Goal: Task Accomplishment & Management: Manage account settings

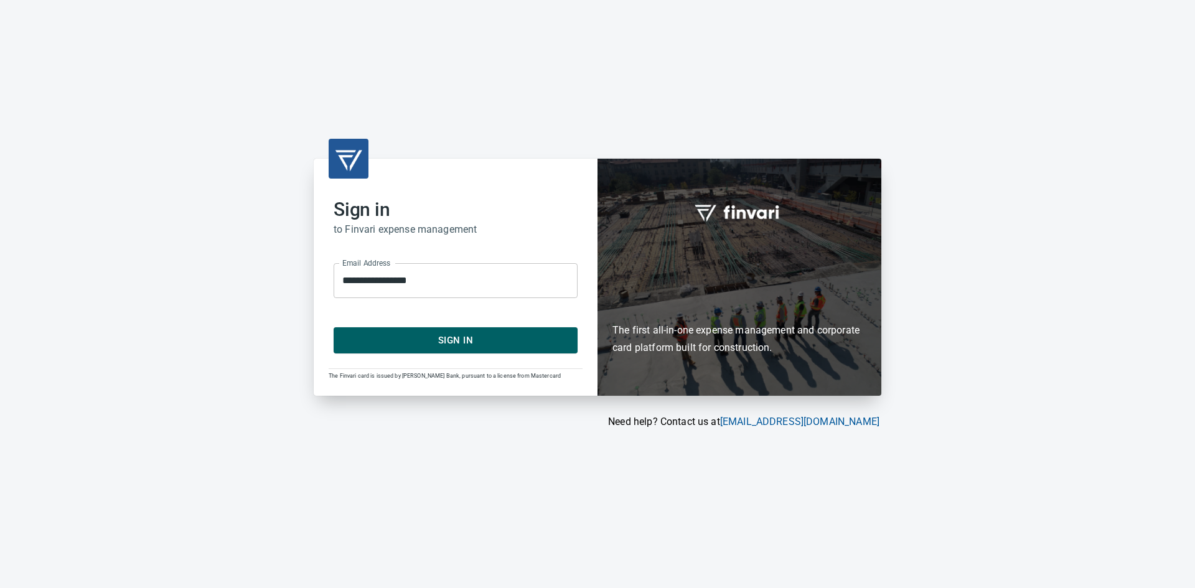
drag, startPoint x: 474, startPoint y: 342, endPoint x: 464, endPoint y: 344, distance: 9.7
click at [474, 342] on span "Sign In" at bounding box center [455, 340] width 217 height 16
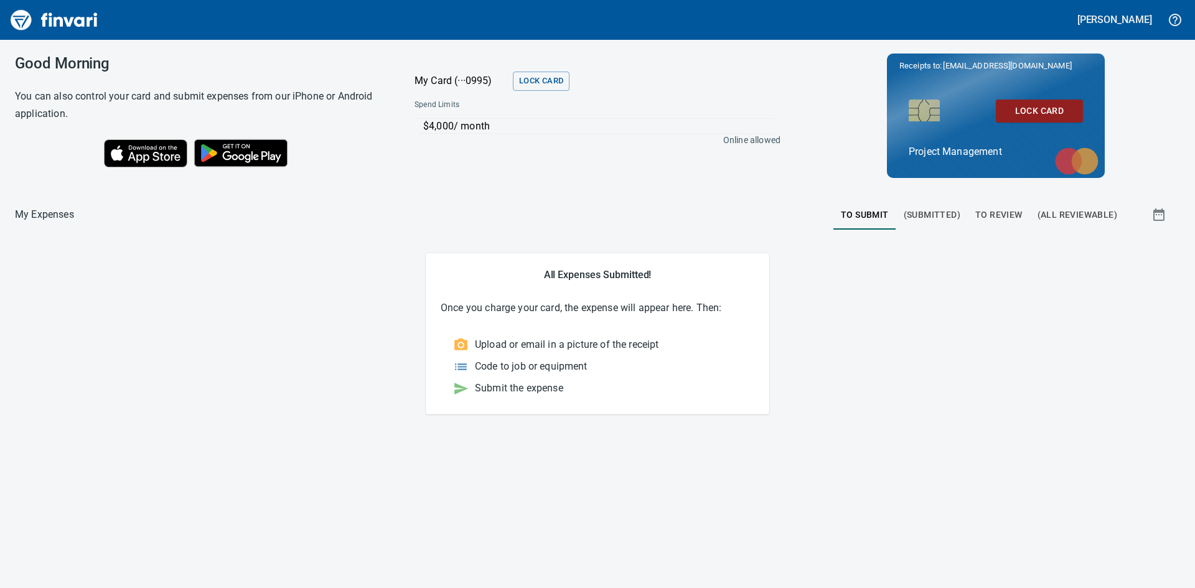
click at [988, 208] on span "To Review" at bounding box center [998, 215] width 47 height 16
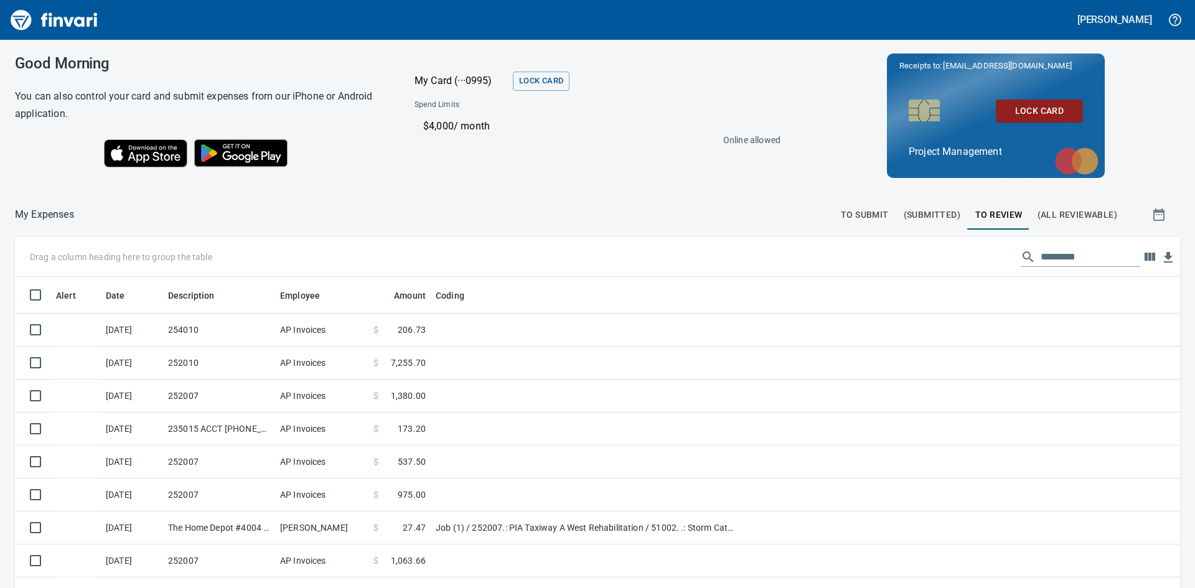
scroll to position [442, 1137]
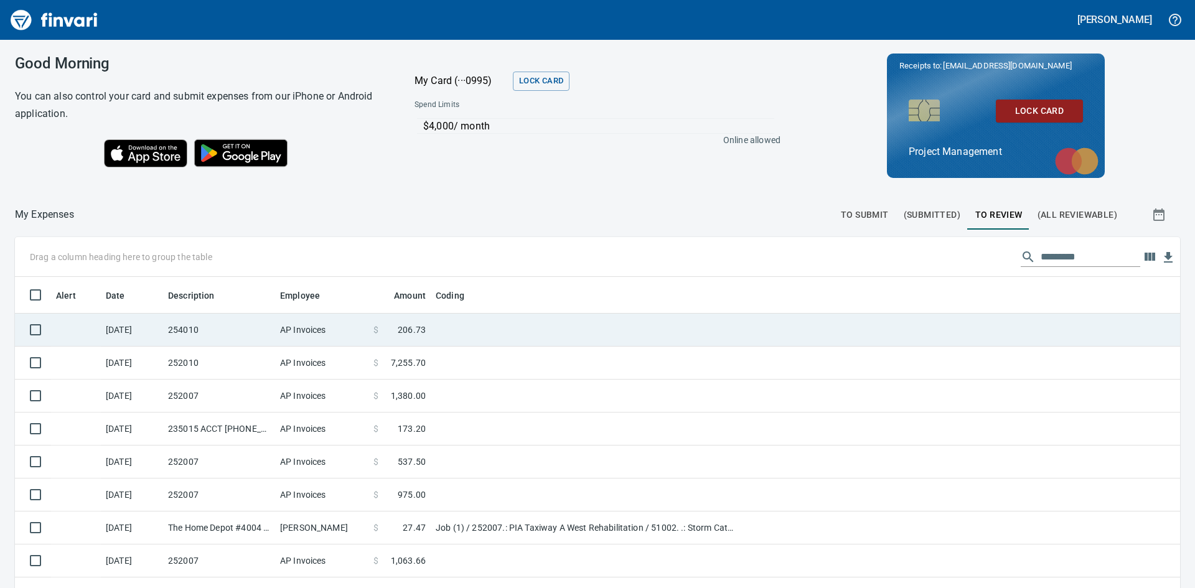
click at [199, 334] on td "254010" at bounding box center [219, 330] width 112 height 33
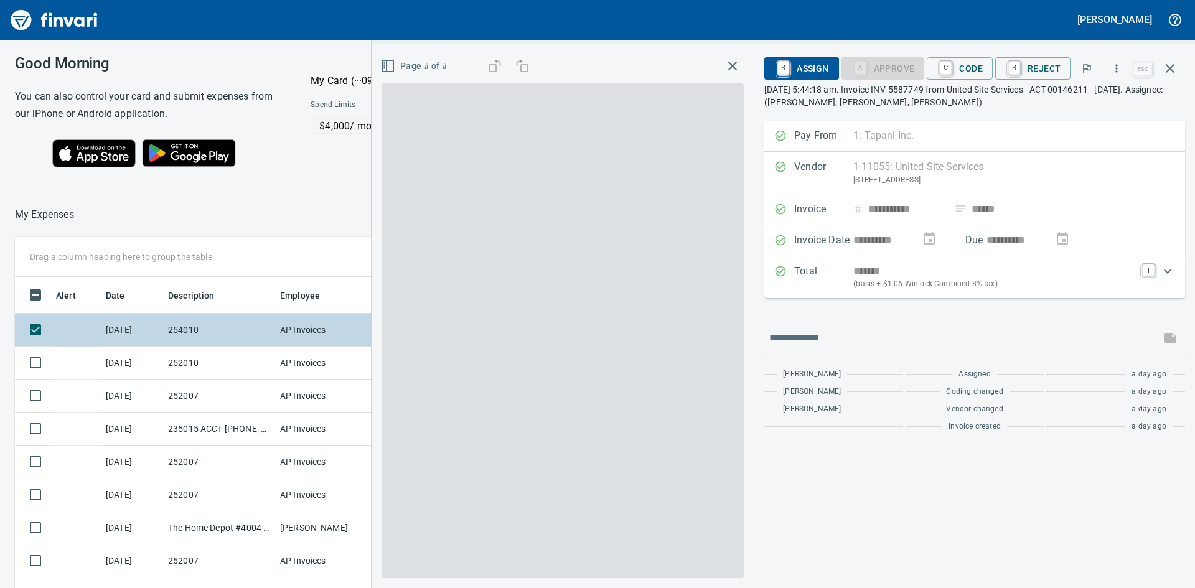
scroll to position [442, 826]
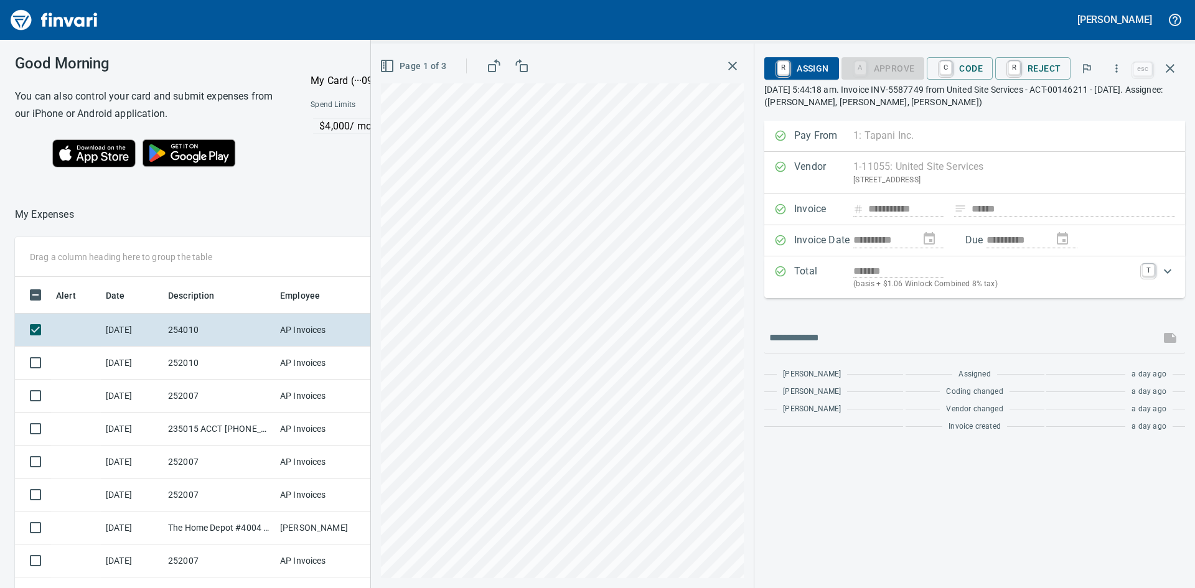
click at [734, 65] on icon "button" at bounding box center [732, 66] width 9 height 9
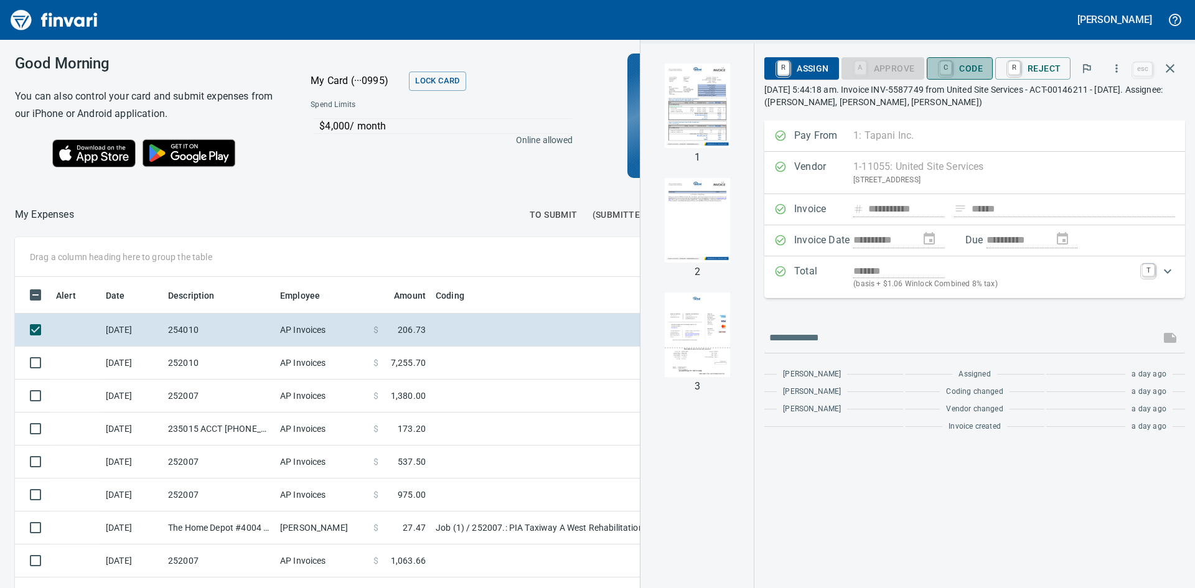
click at [958, 65] on span "C Code" at bounding box center [960, 68] width 46 height 21
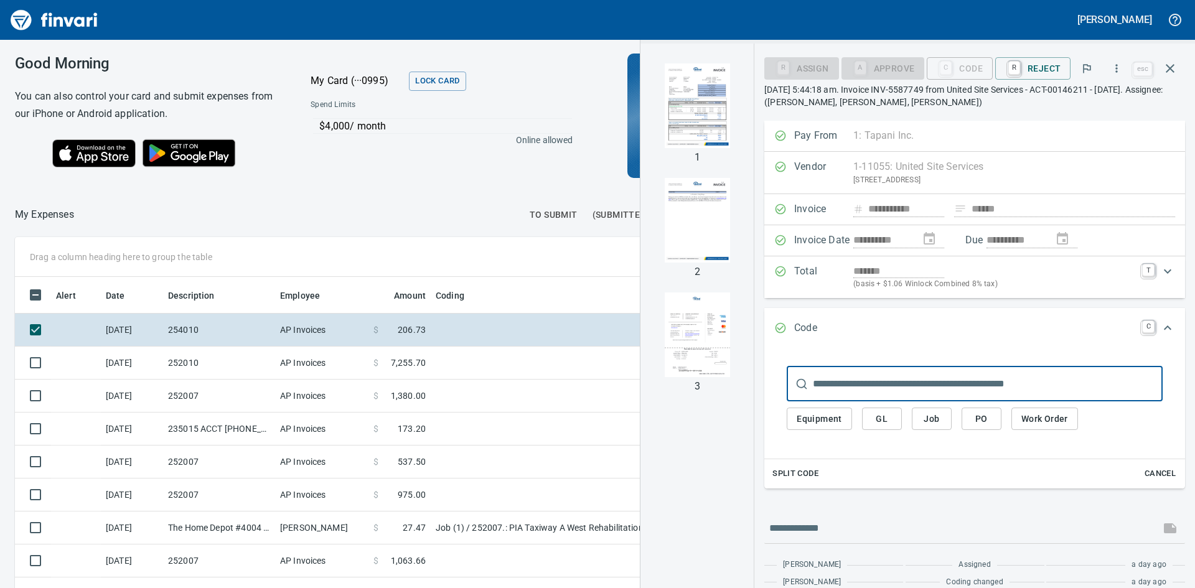
click at [687, 126] on img "button" at bounding box center [697, 105] width 85 height 85
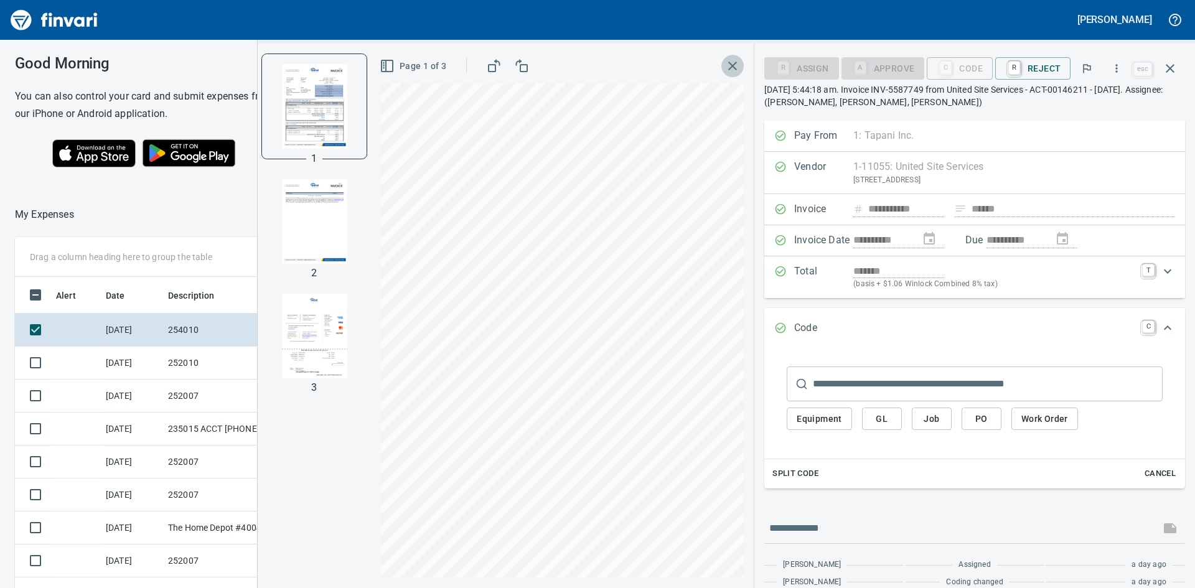
click at [736, 64] on icon "button" at bounding box center [732, 66] width 15 height 15
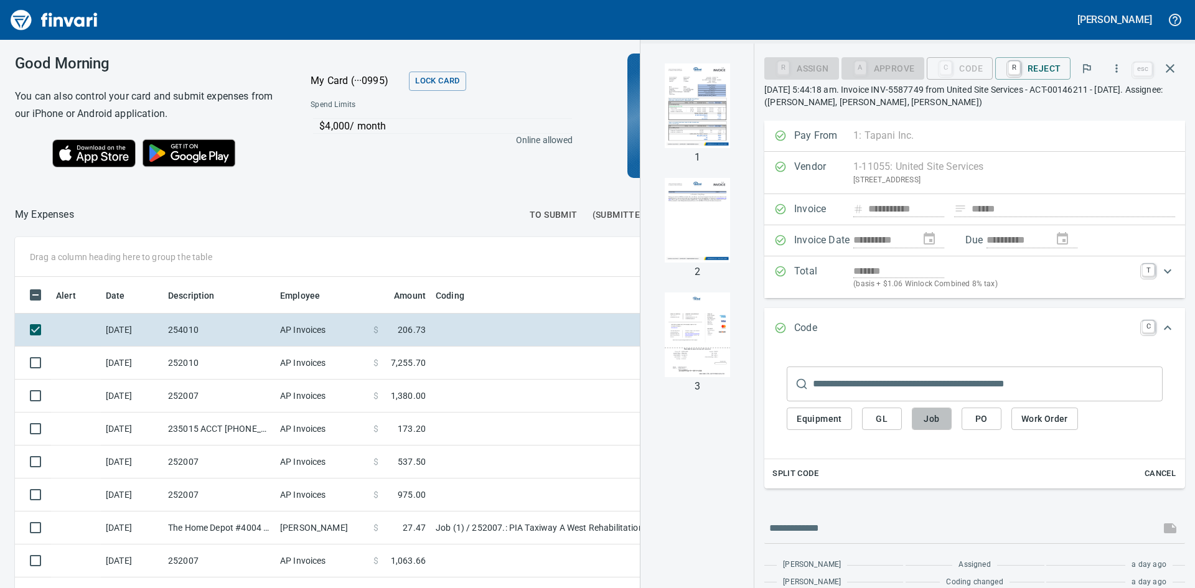
click at [926, 416] on span "Job" at bounding box center [932, 419] width 20 height 16
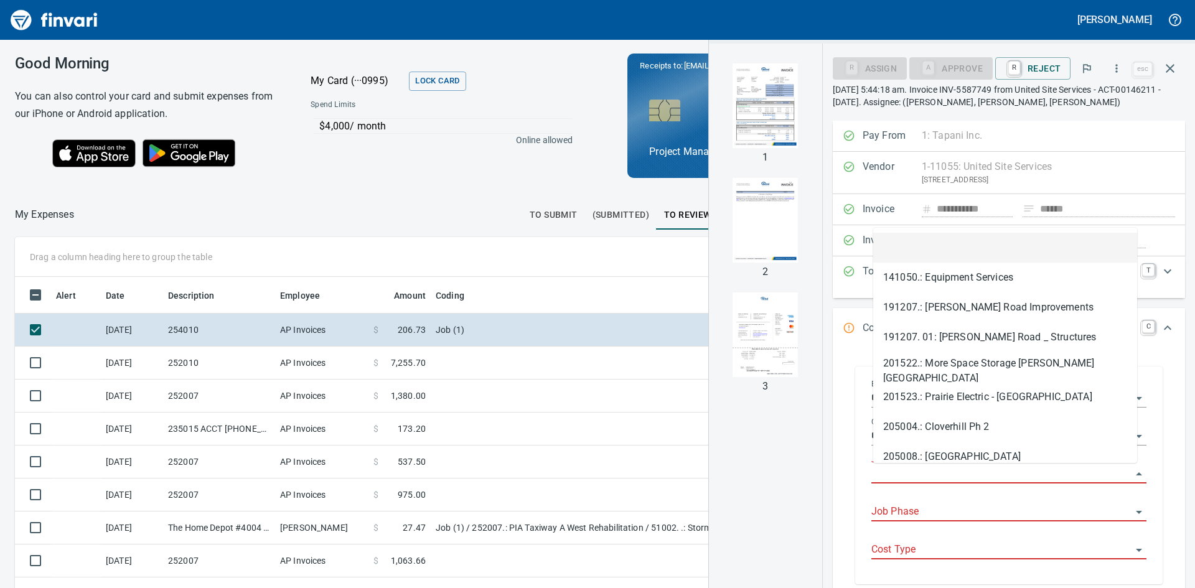
click at [956, 468] on input "Job" at bounding box center [1001, 474] width 260 height 17
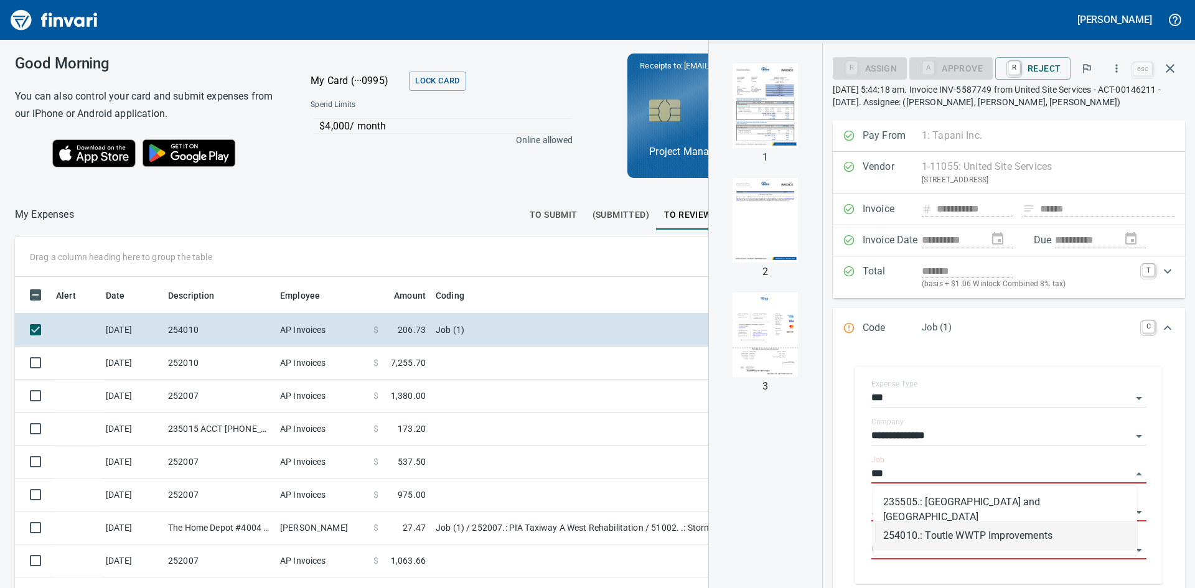
click at [934, 533] on li "254010.: Toutle WWTP Improvements" at bounding box center [1005, 536] width 264 height 30
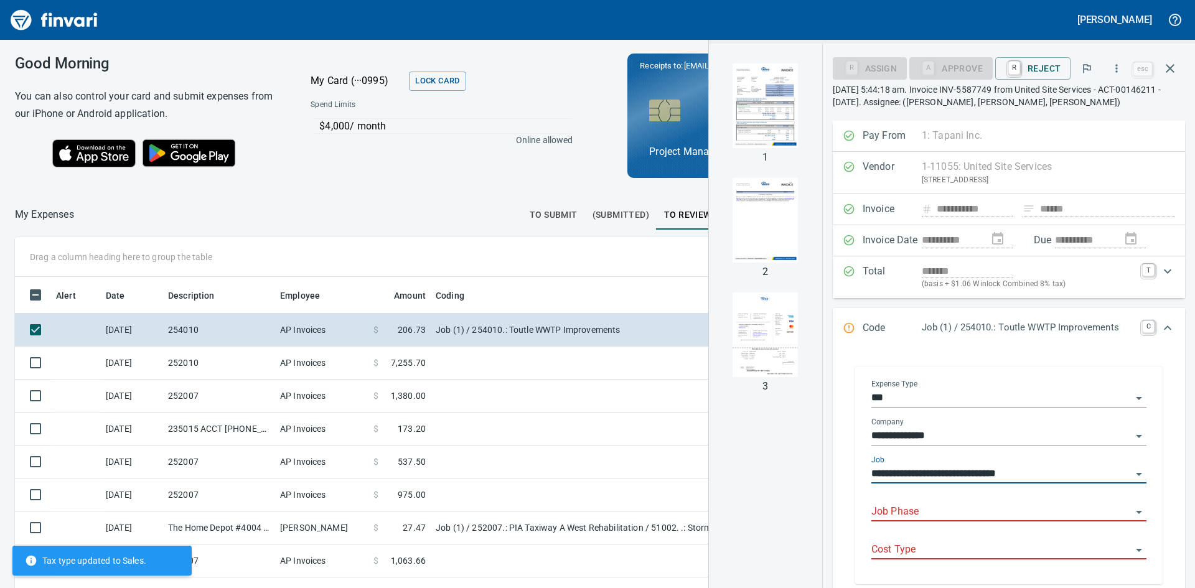
type input "**********"
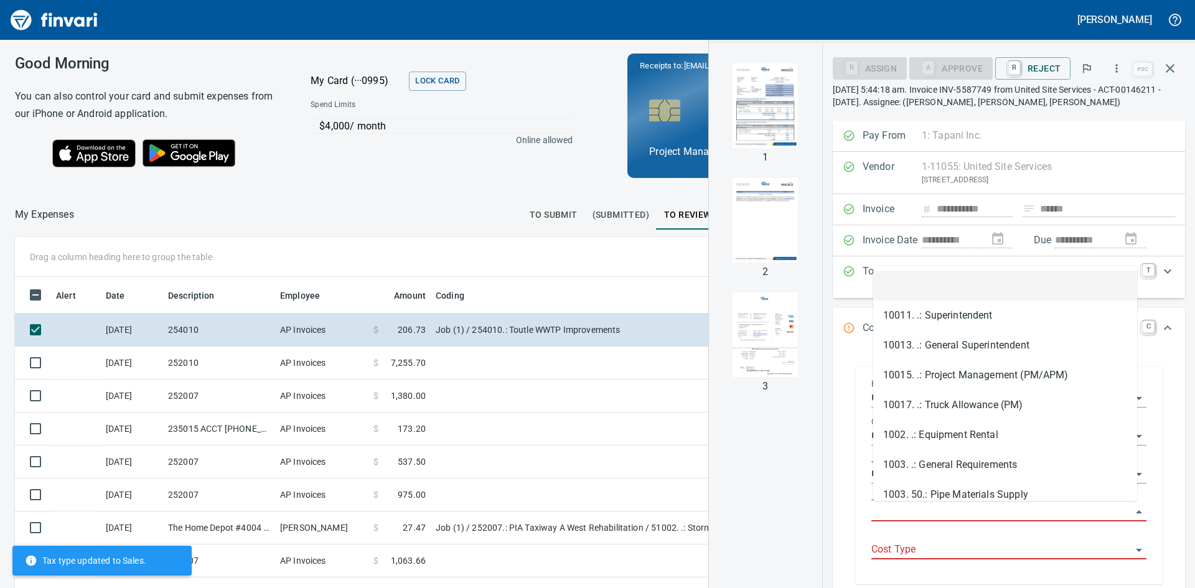
click at [935, 508] on input "Job Phase" at bounding box center [1001, 512] width 260 height 17
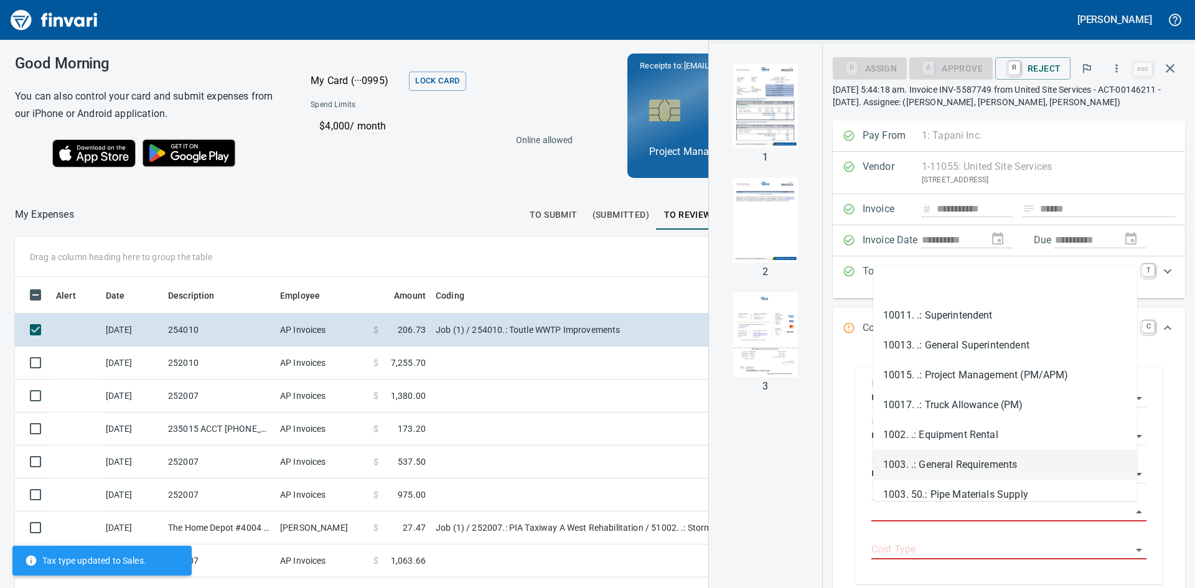
click at [985, 470] on li "1003. .: General Requirements" at bounding box center [1005, 465] width 264 height 30
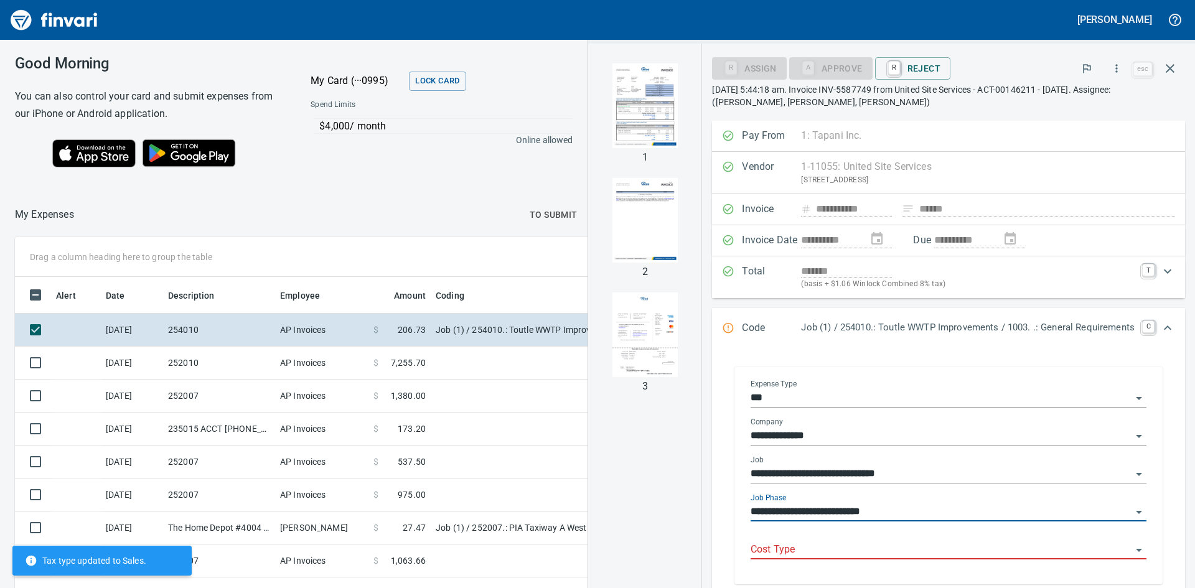
type input "**********"
click at [829, 542] on input "Cost Type" at bounding box center [941, 550] width 381 height 17
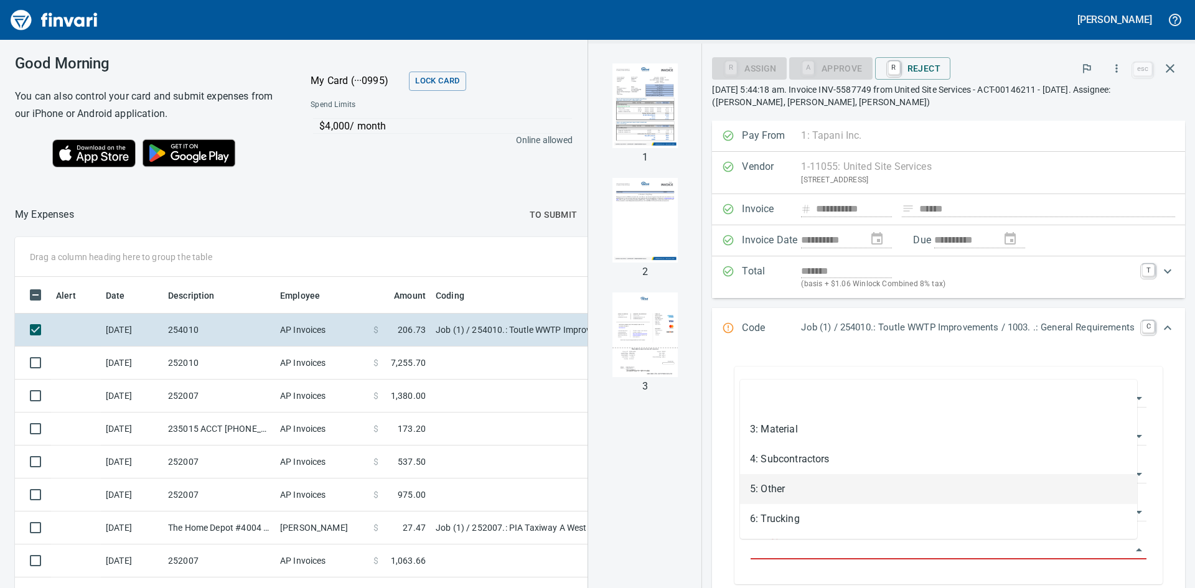
click at [765, 494] on li "5: Other" at bounding box center [938, 489] width 397 height 30
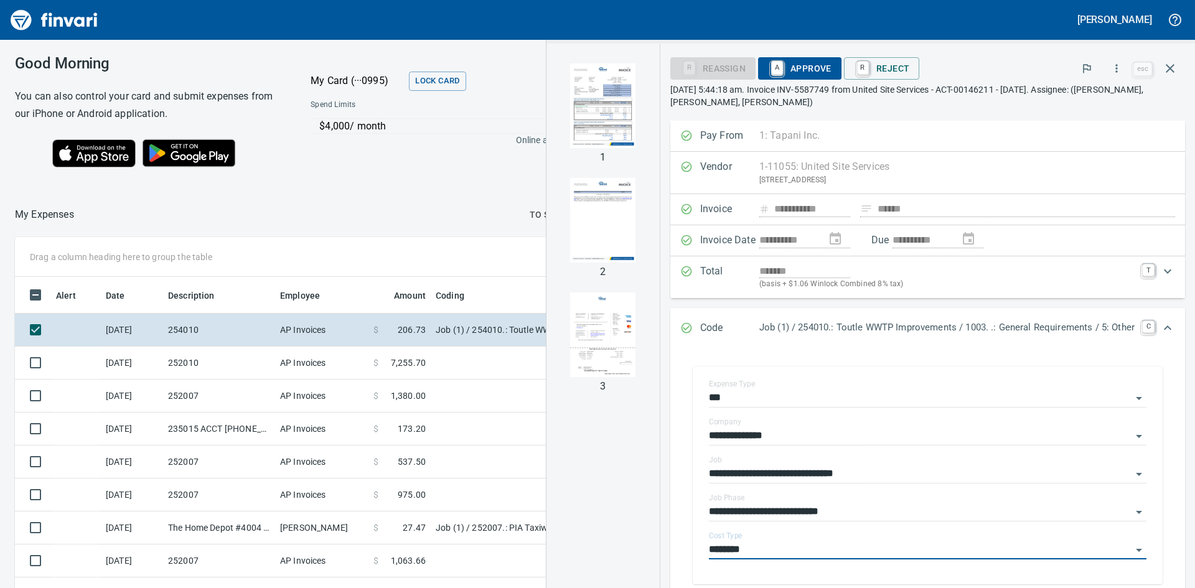
type input "********"
click at [782, 62] on span "A Approve" at bounding box center [799, 68] width 63 height 21
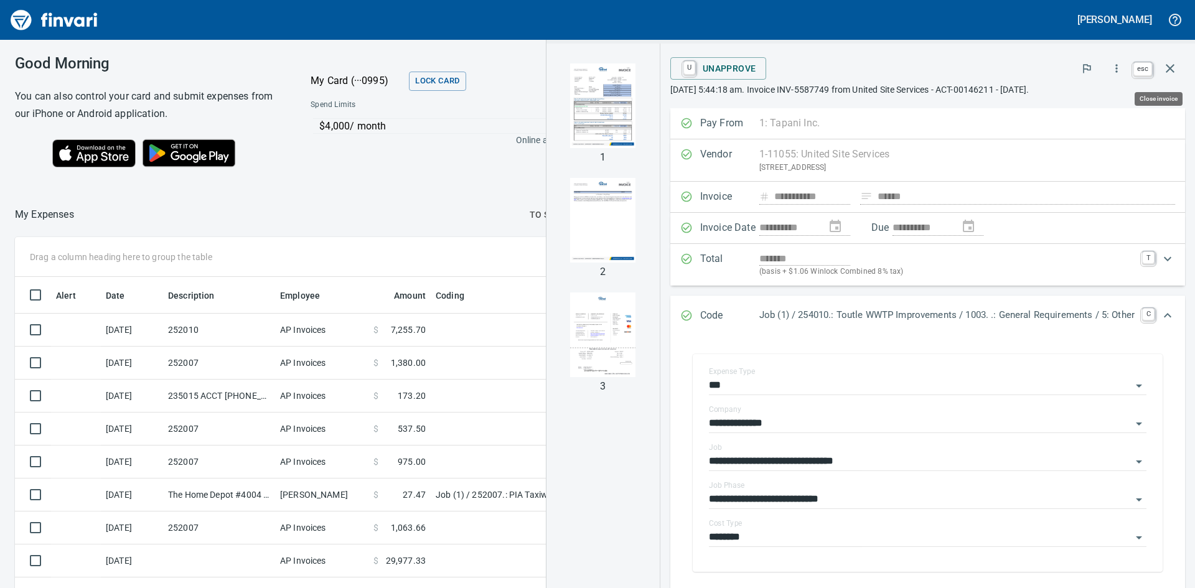
click at [1170, 66] on icon "button" at bounding box center [1170, 68] width 15 height 15
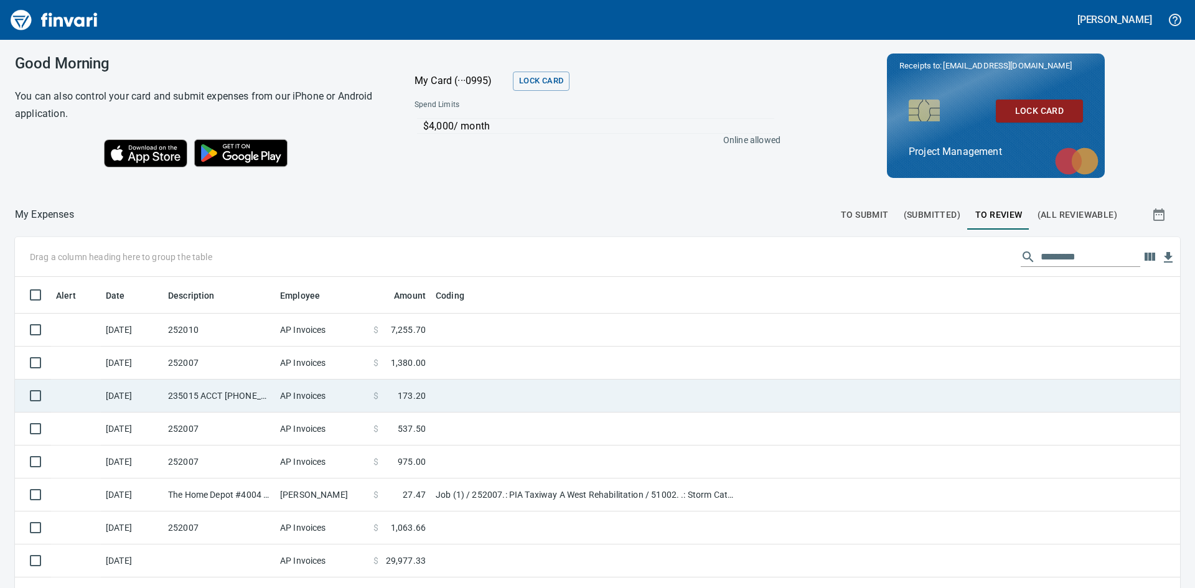
scroll to position [442, 1137]
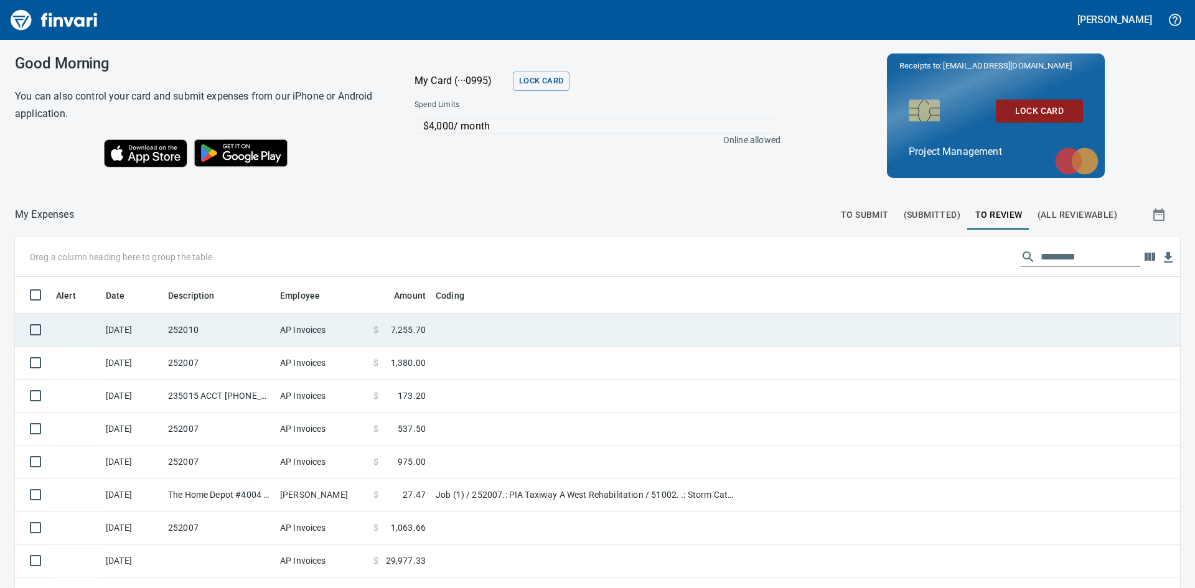
click at [185, 329] on td "252010" at bounding box center [219, 330] width 112 height 33
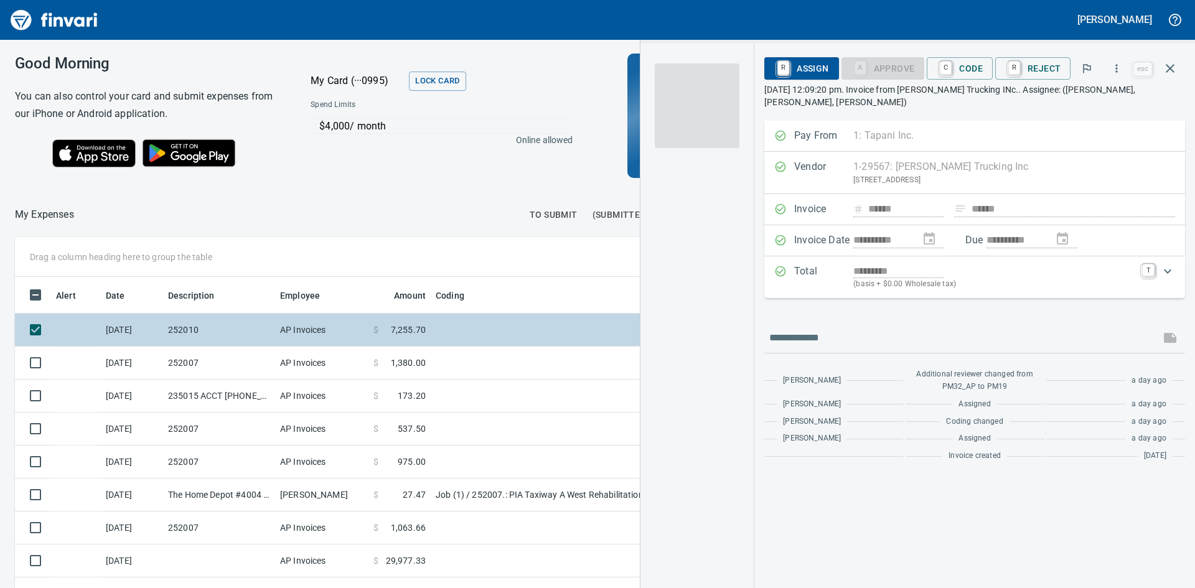
scroll to position [442, 826]
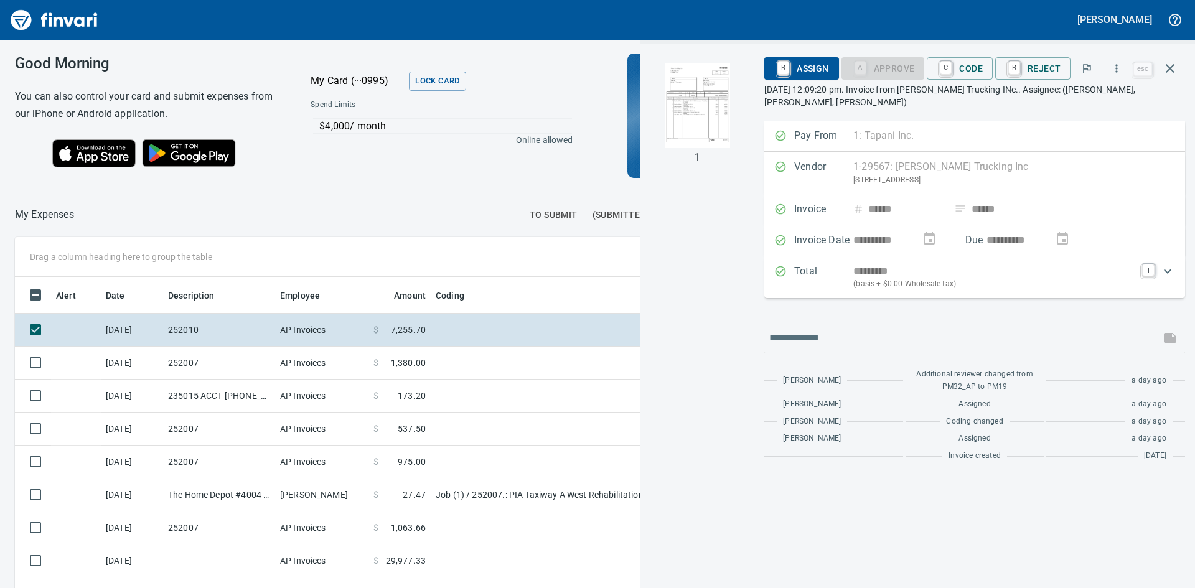
click at [681, 122] on img "button" at bounding box center [697, 105] width 85 height 85
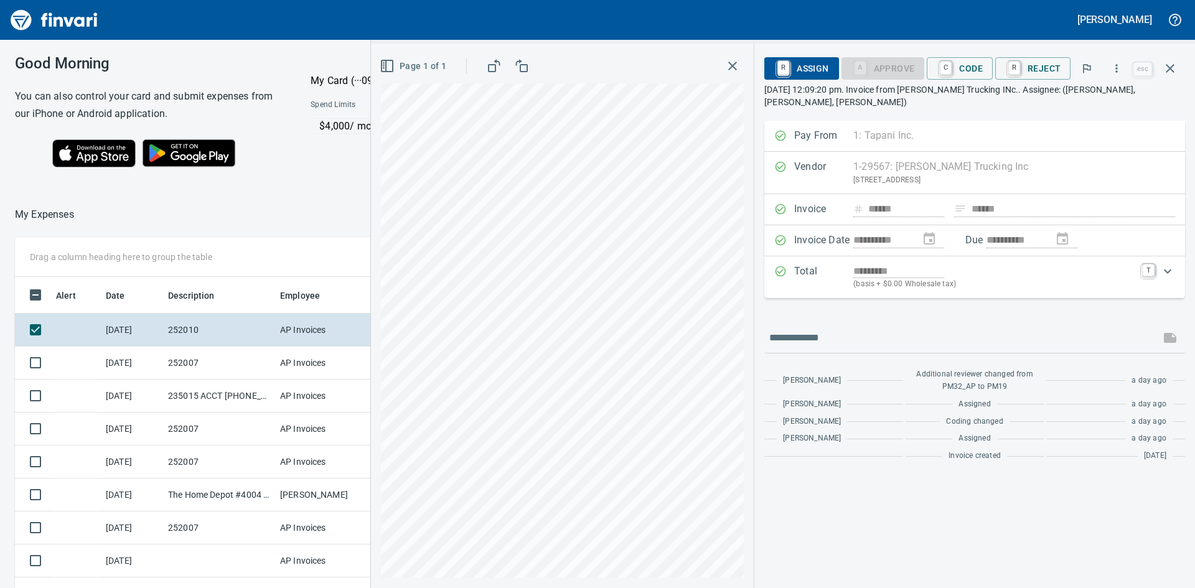
click at [733, 62] on icon "button" at bounding box center [732, 66] width 15 height 15
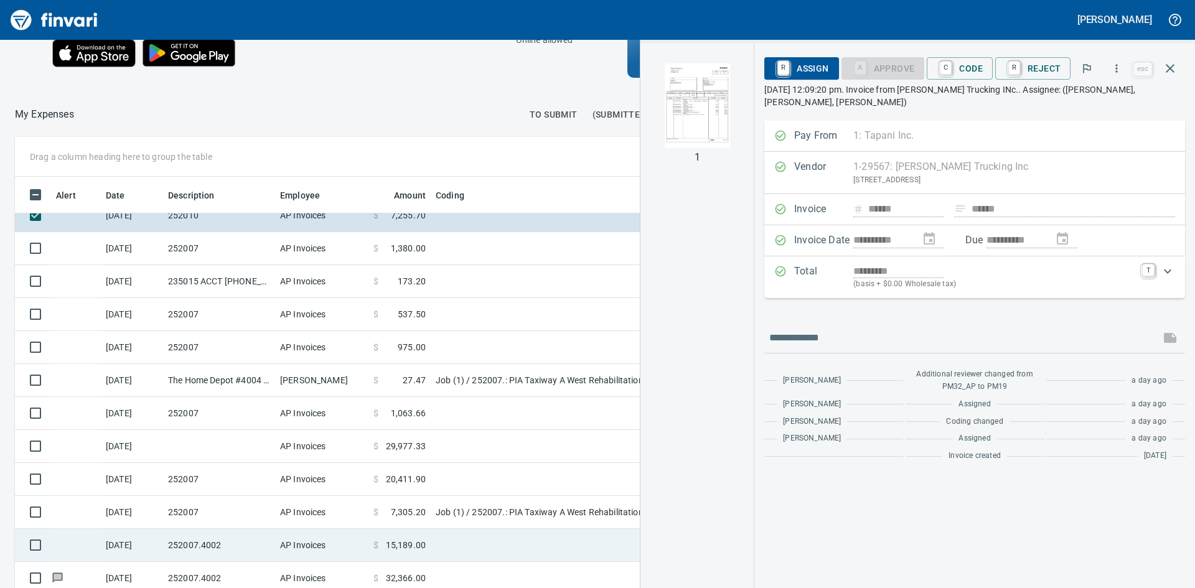
scroll to position [140, 0]
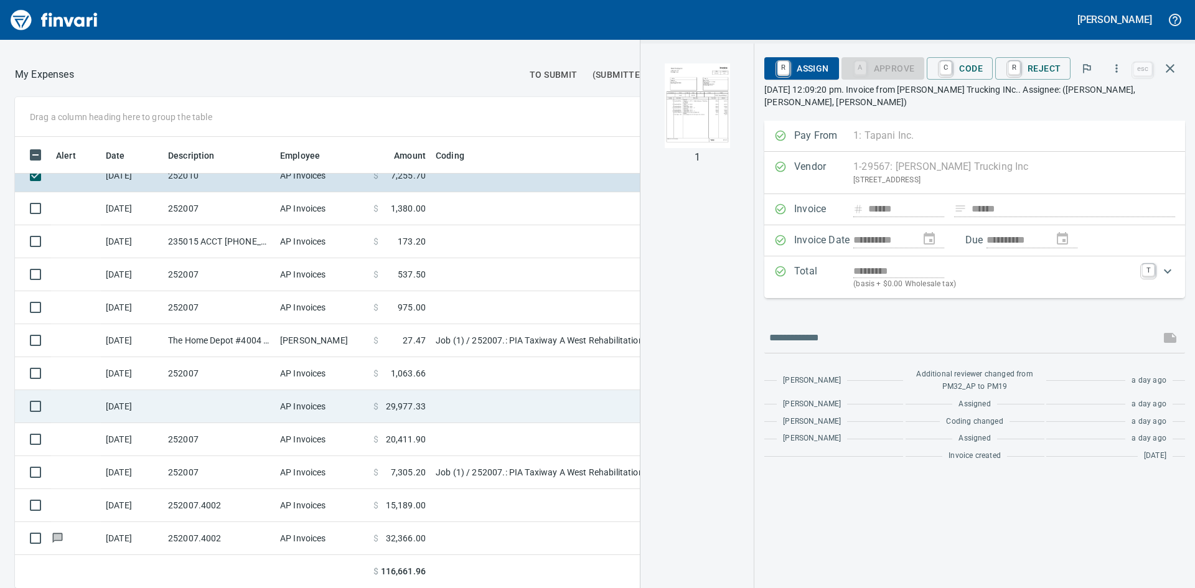
click at [197, 407] on td at bounding box center [219, 406] width 112 height 33
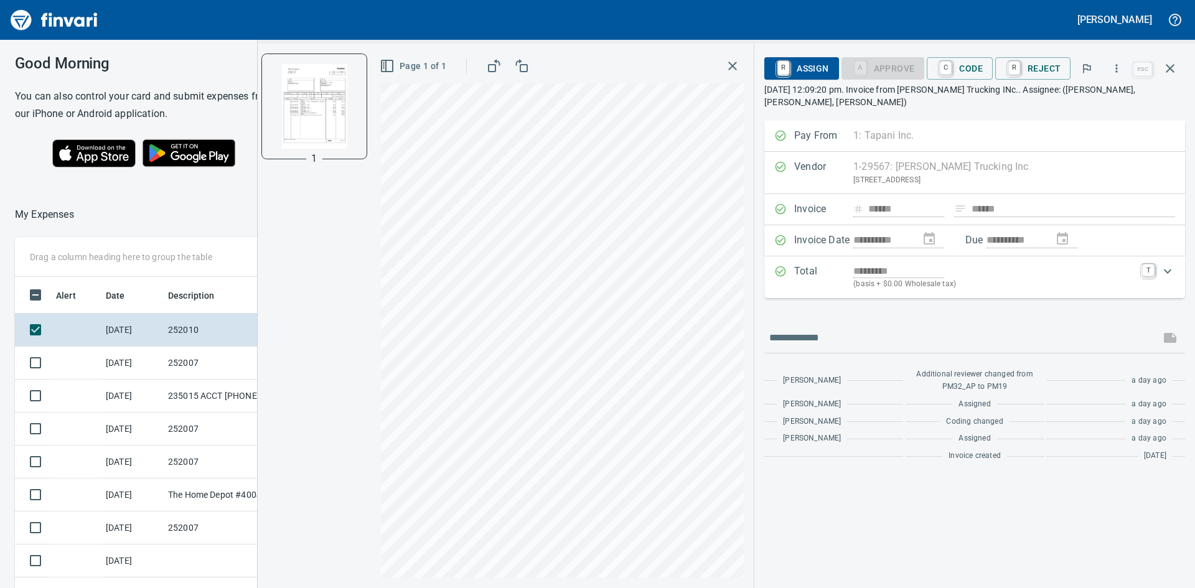
scroll to position [442, 826]
click at [969, 62] on span "C Code" at bounding box center [960, 68] width 46 height 21
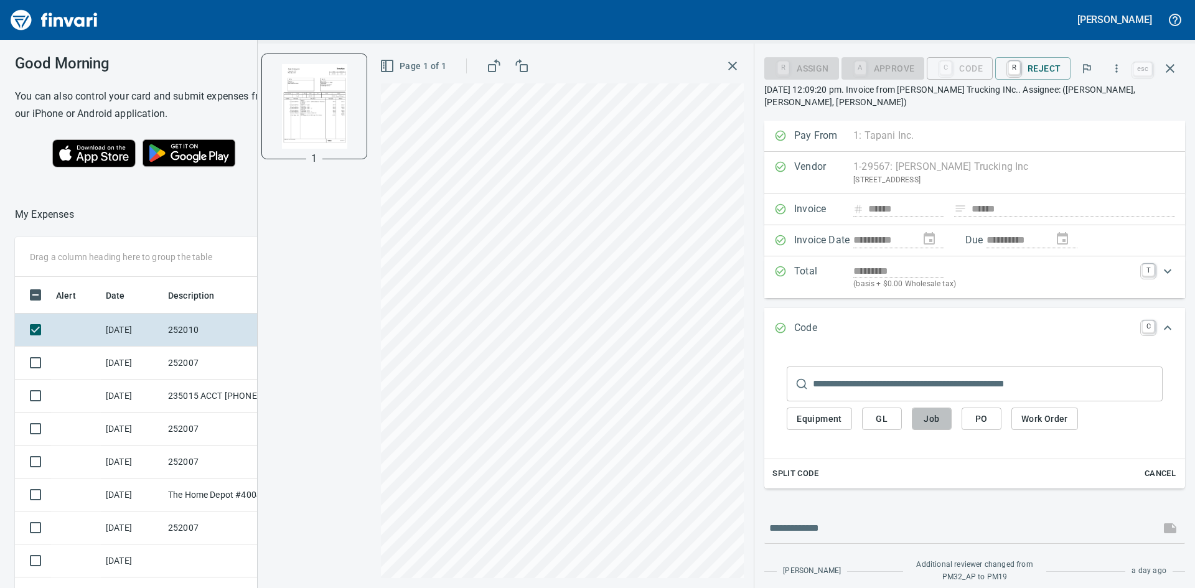
click at [944, 420] on button "Job" at bounding box center [932, 419] width 40 height 23
type input "**********"
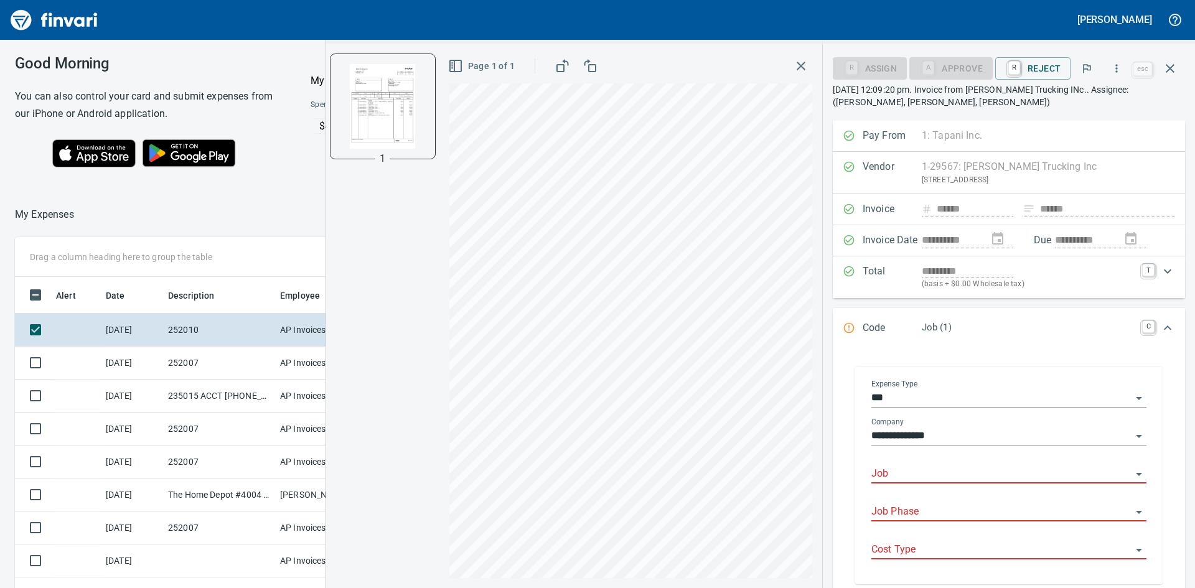
click at [919, 475] on input "Job" at bounding box center [1001, 474] width 260 height 17
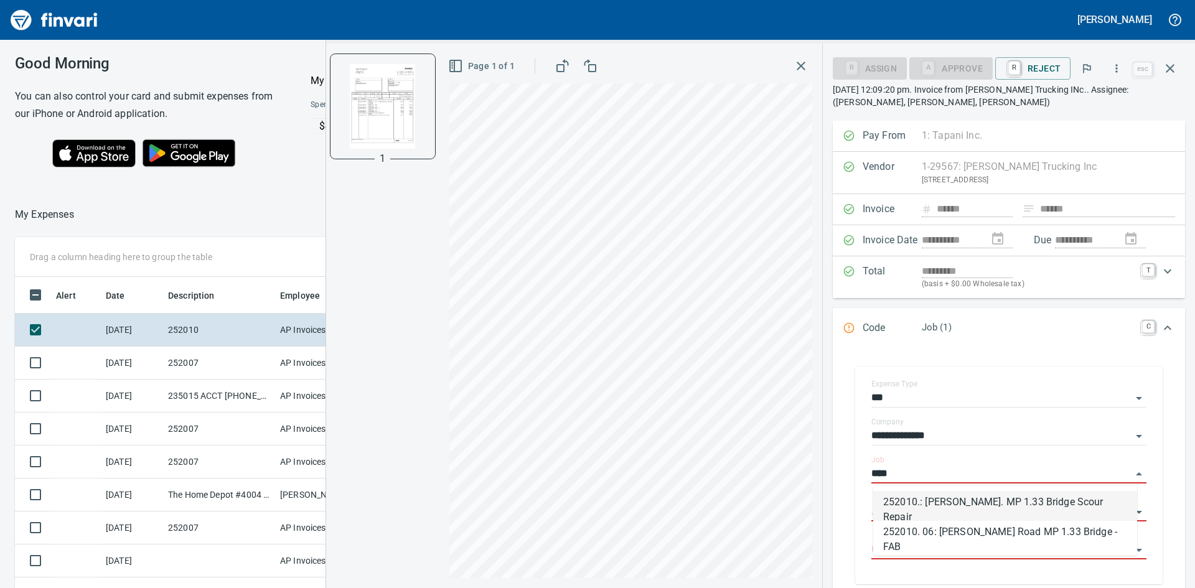
click at [935, 502] on li "252010.: Sargent Rd. MP 1.33 Bridge Scour Repair" at bounding box center [1005, 506] width 264 height 30
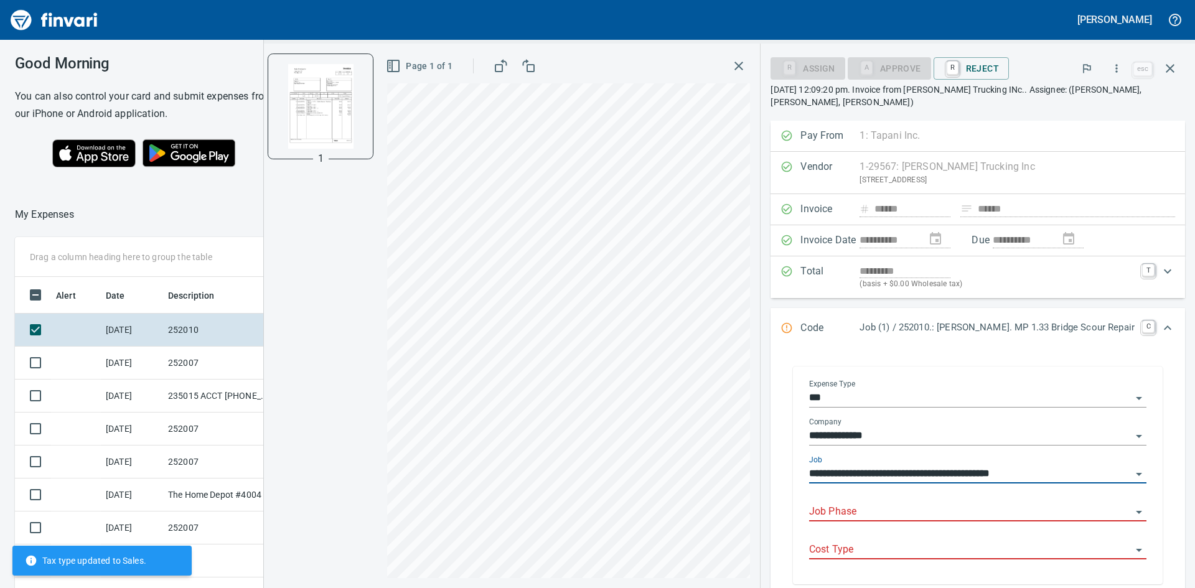
click at [929, 502] on div "Job Phase" at bounding box center [977, 508] width 337 height 28
type input "**********"
click at [1132, 514] on icon "Open" at bounding box center [1139, 512] width 15 height 15
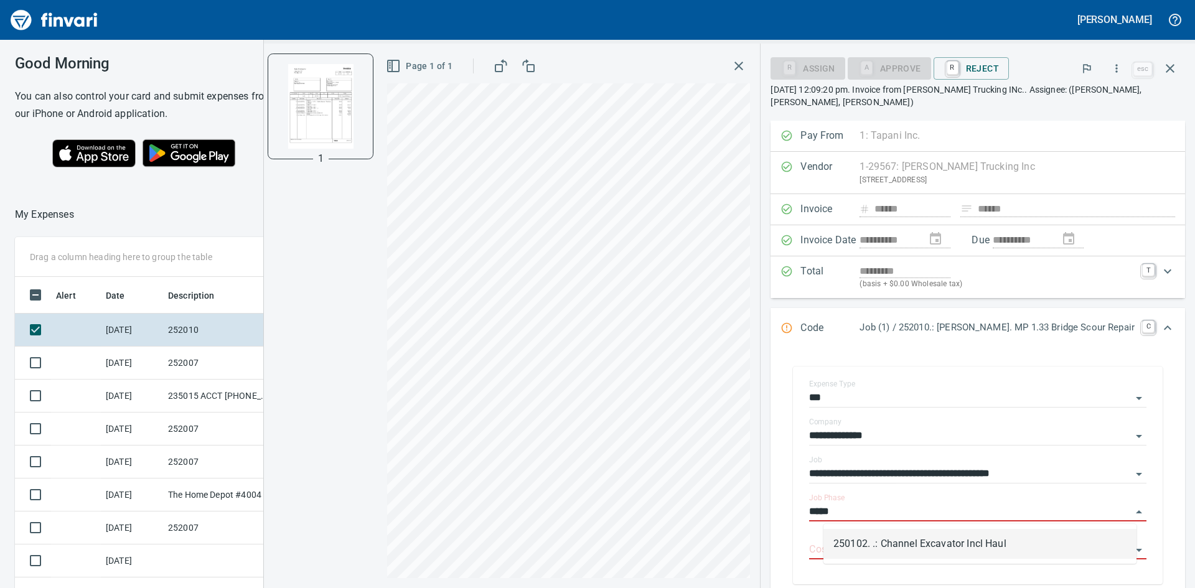
click at [950, 542] on li "250102. .: Channel Excavator Incl Haul" at bounding box center [979, 544] width 313 height 30
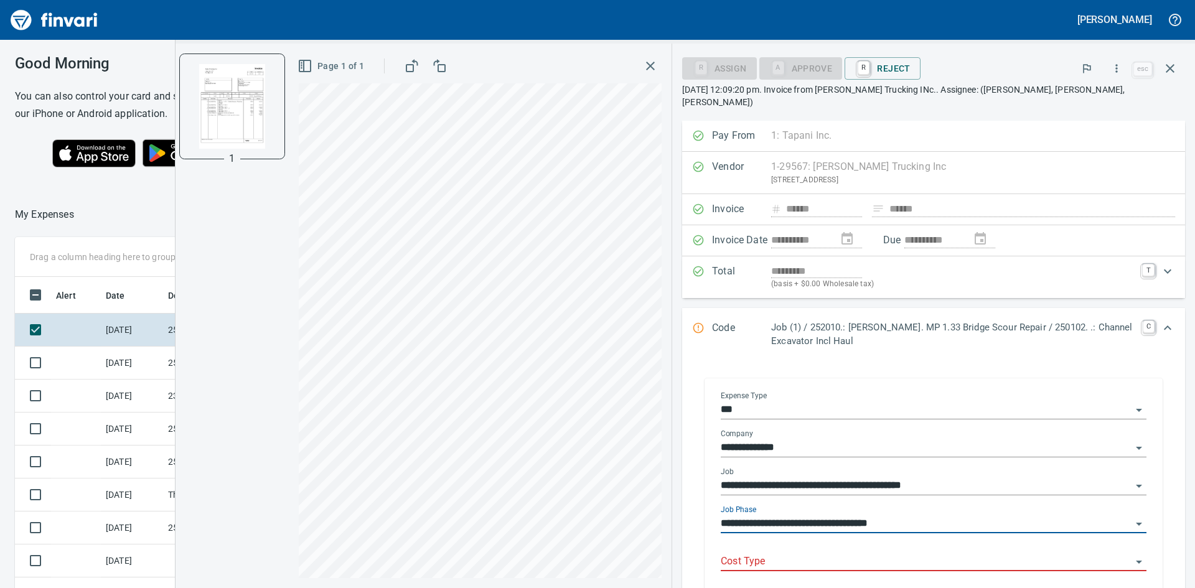
type input "**********"
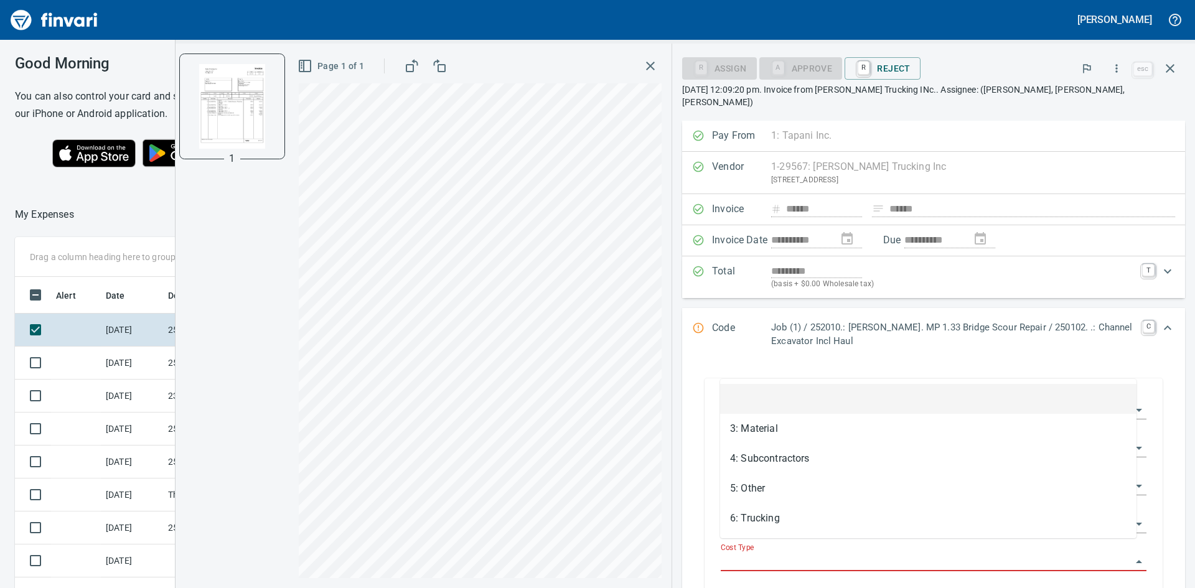
click at [897, 553] on input "Cost Type" at bounding box center [926, 561] width 411 height 17
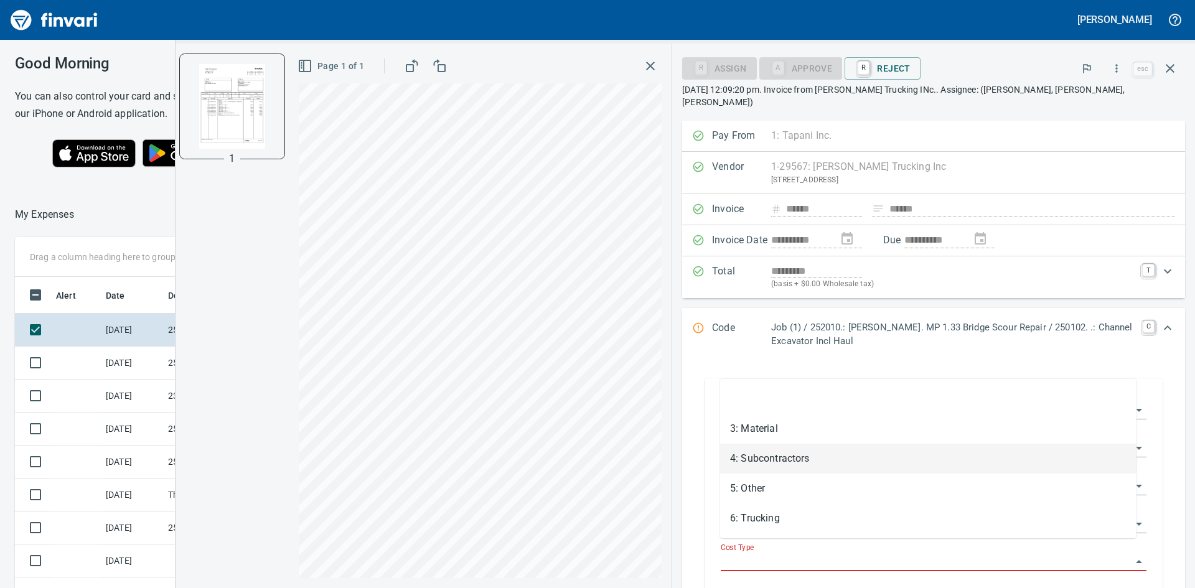
click at [769, 462] on li "4: Subcontractors" at bounding box center [928, 459] width 416 height 30
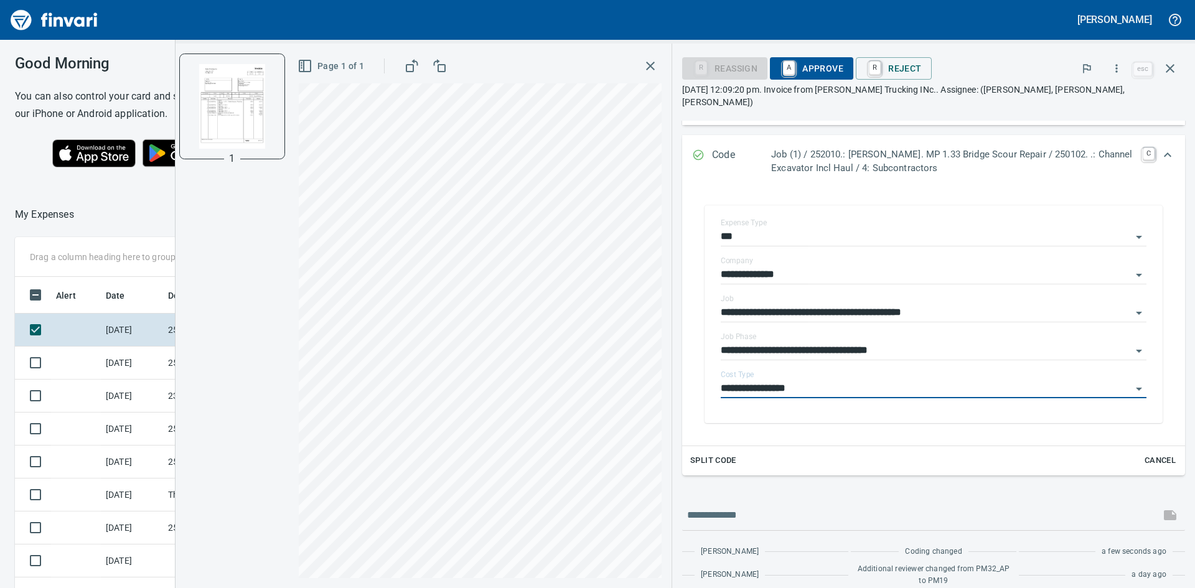
scroll to position [103, 0]
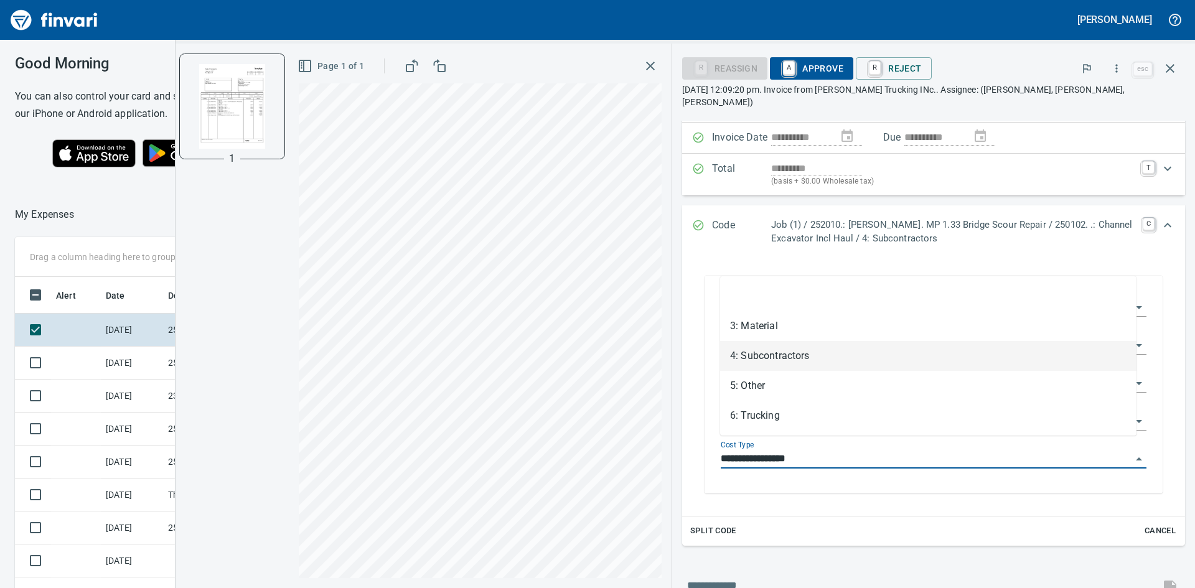
click at [961, 451] on input "**********" at bounding box center [926, 459] width 411 height 17
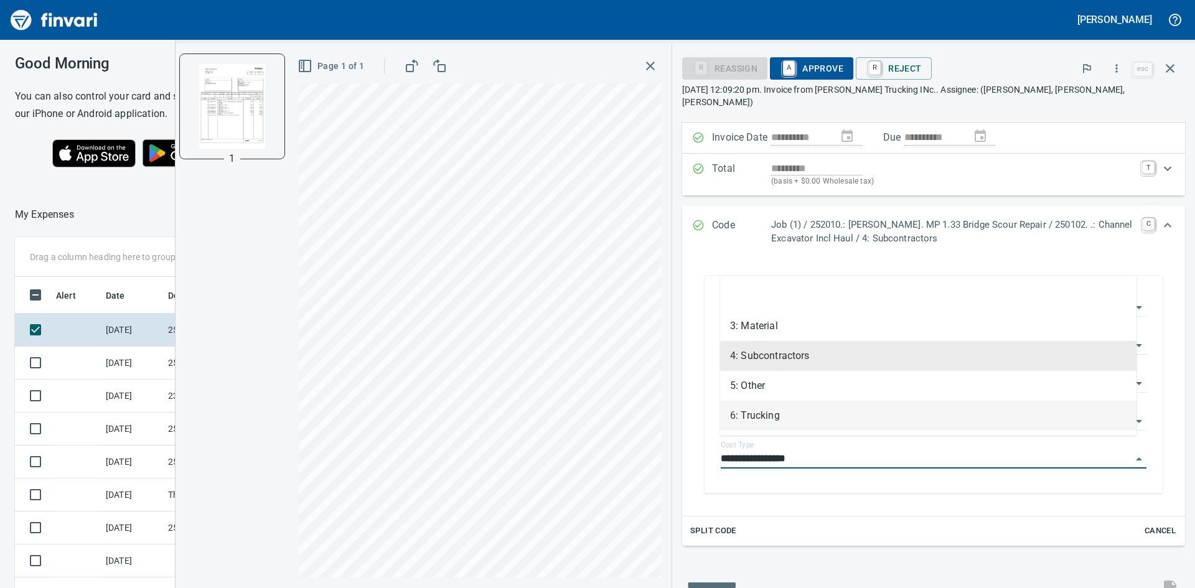
click at [779, 420] on li "6: Trucking" at bounding box center [928, 416] width 416 height 30
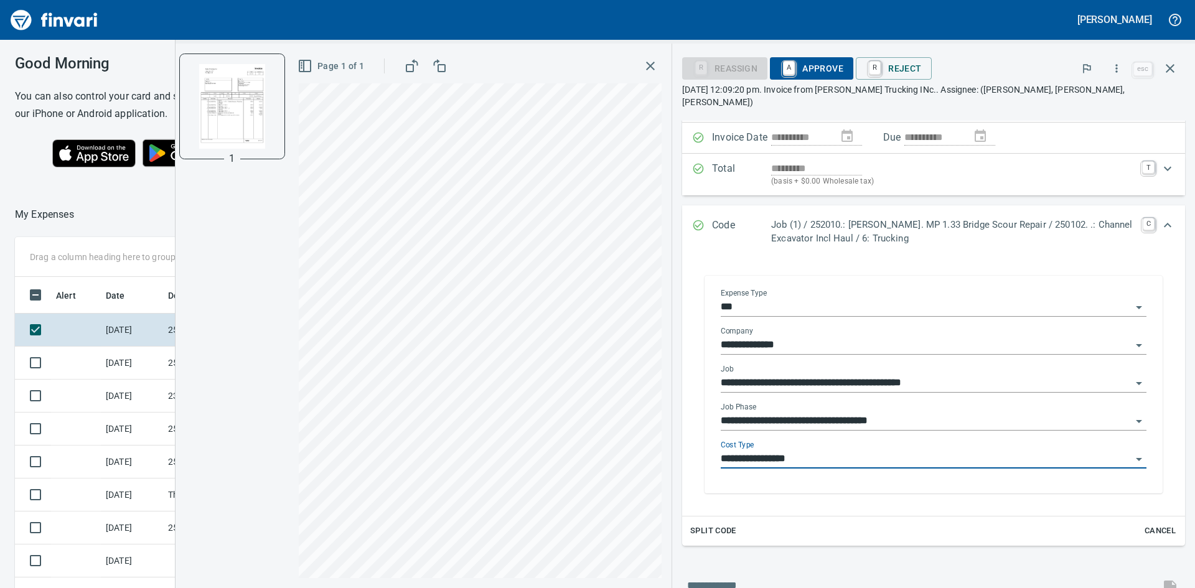
type input "**********"
click at [968, 413] on input "**********" at bounding box center [926, 421] width 411 height 17
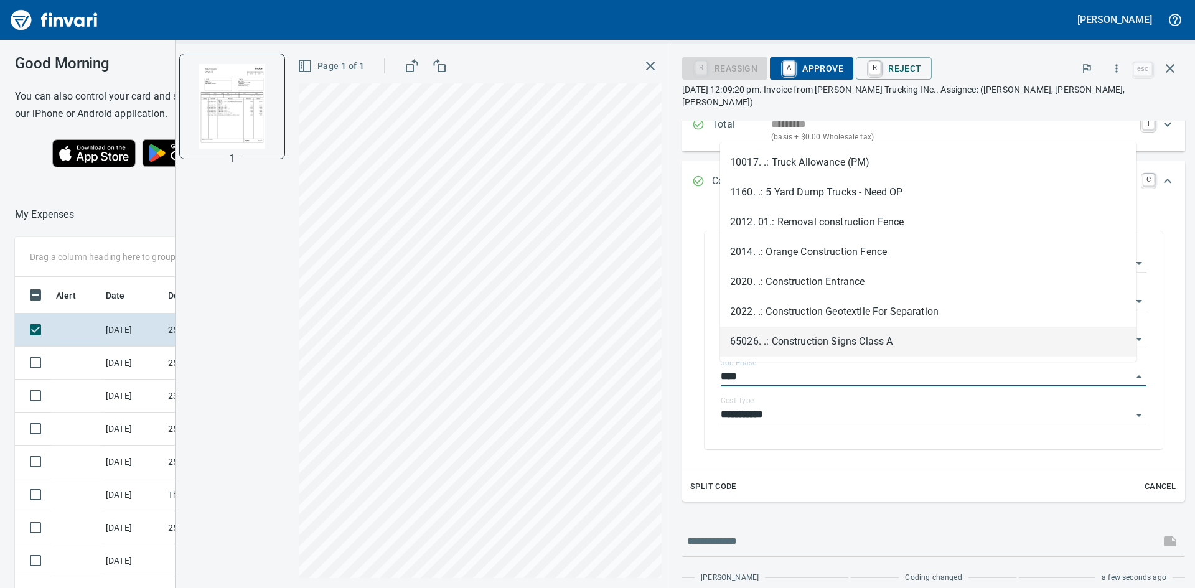
scroll to position [124, 0]
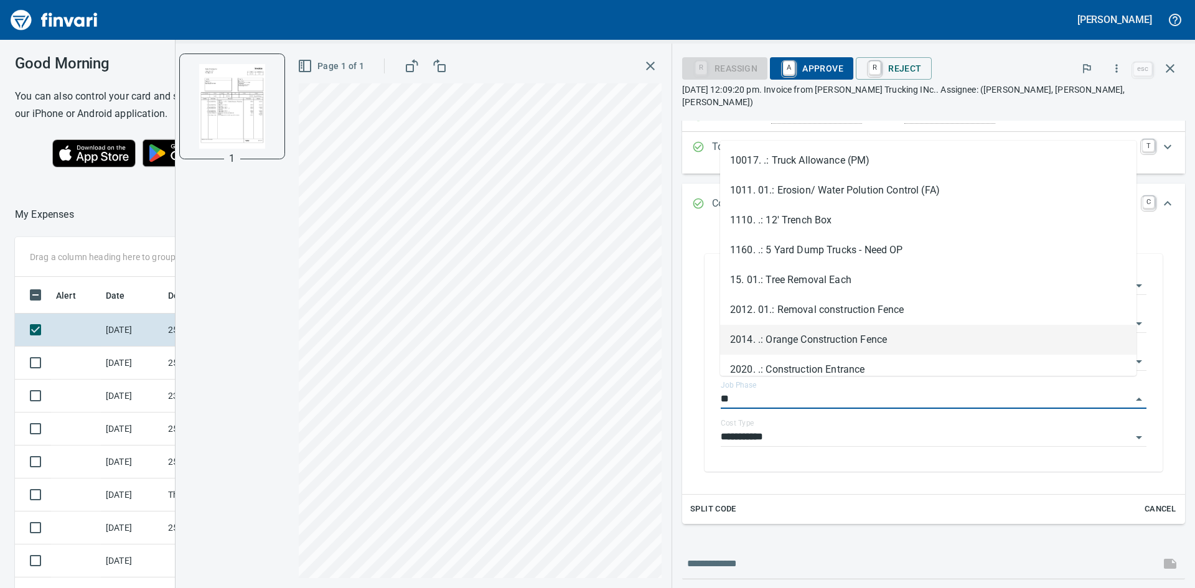
type input "*"
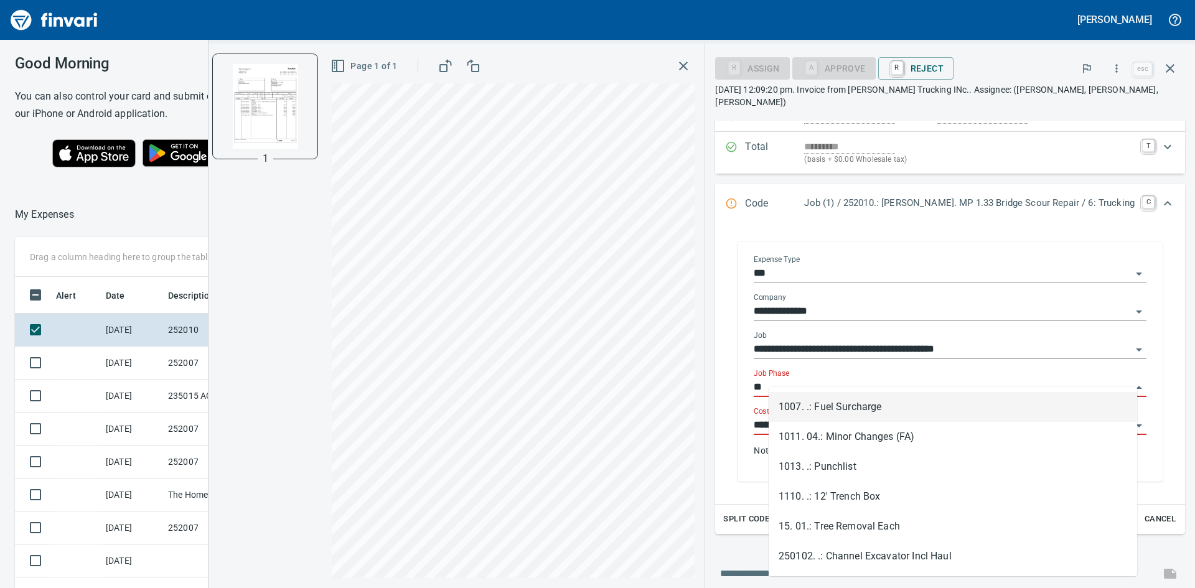
scroll to position [442, 826]
click at [885, 553] on li "250102. .: Channel Excavator Incl Haul" at bounding box center [953, 557] width 368 height 30
type input "**********"
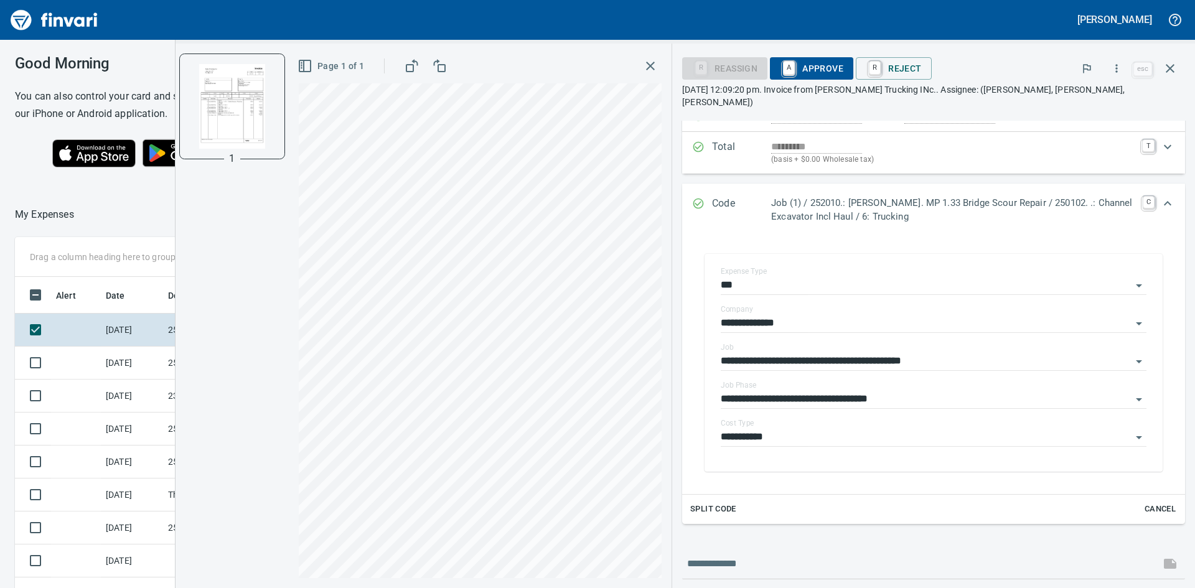
click at [827, 66] on span "A Approve" at bounding box center [811, 68] width 63 height 21
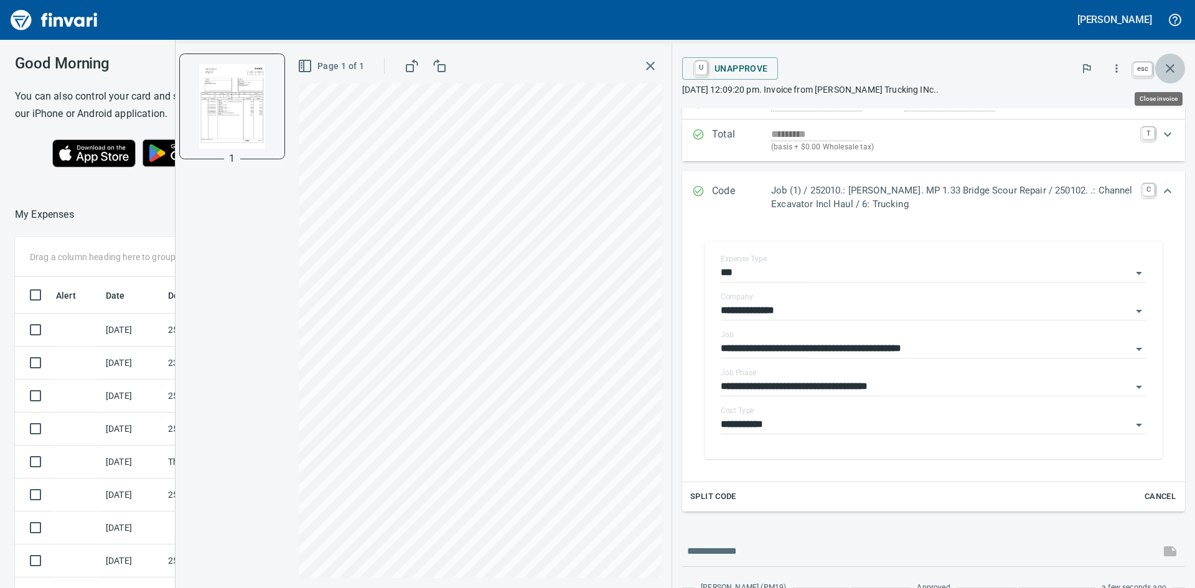
click at [1173, 68] on icon "button" at bounding box center [1170, 68] width 15 height 15
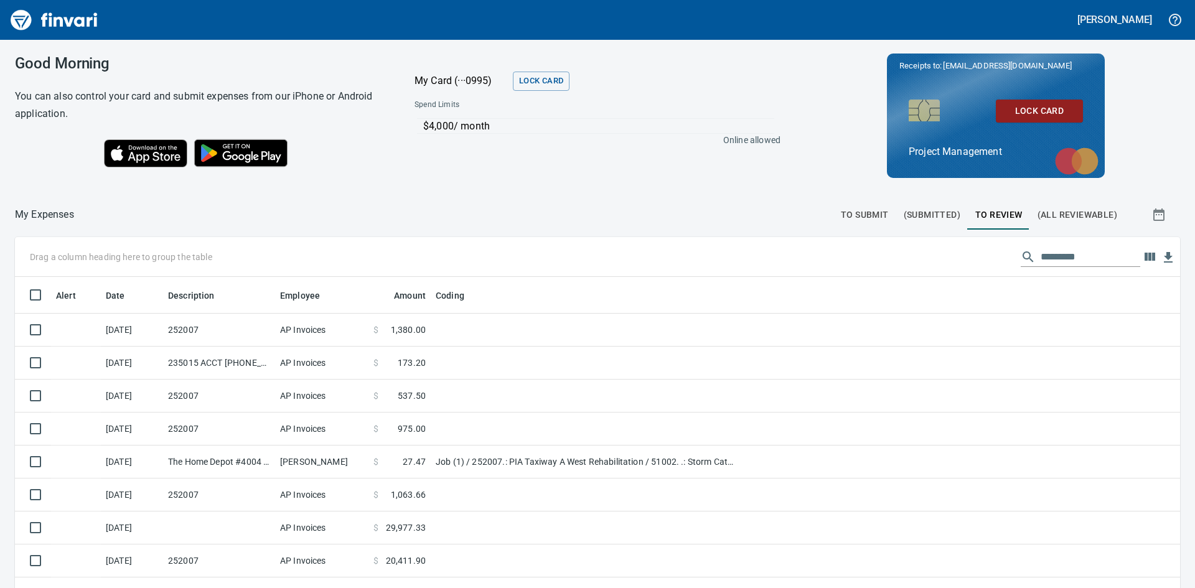
scroll to position [442, 1146]
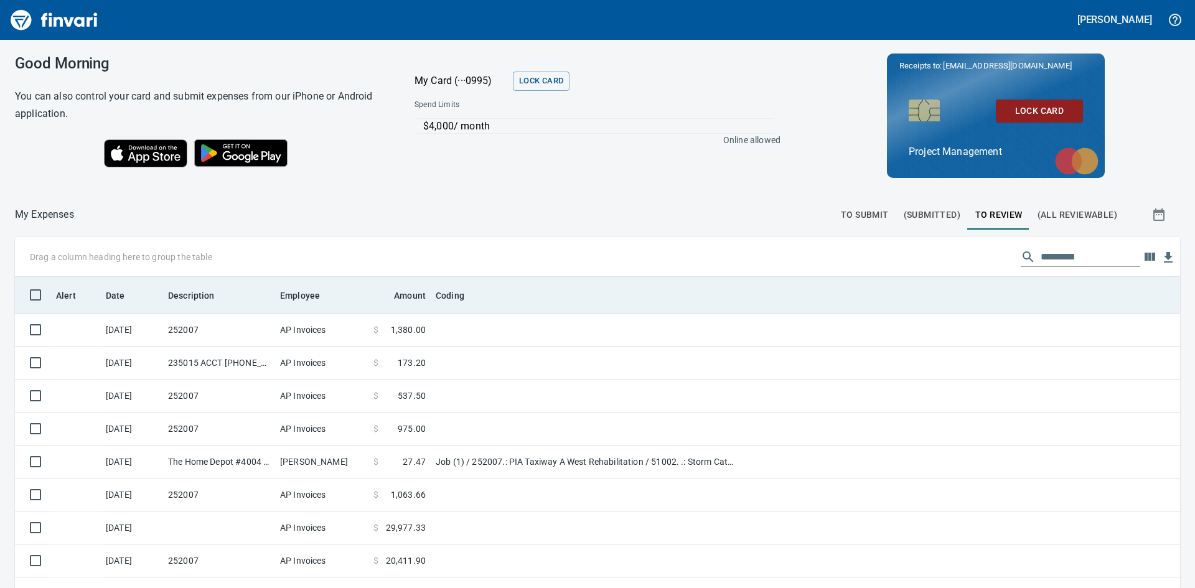
click at [875, 292] on th at bounding box center [961, 295] width 438 height 36
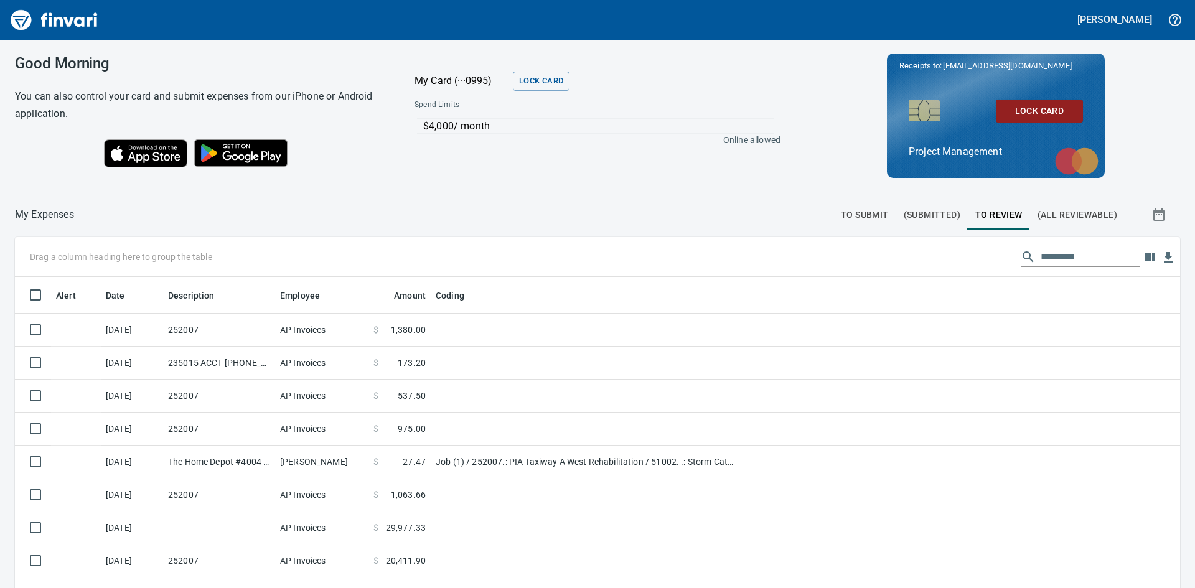
click at [1051, 214] on span "(All Reviewable)" at bounding box center [1078, 215] width 80 height 16
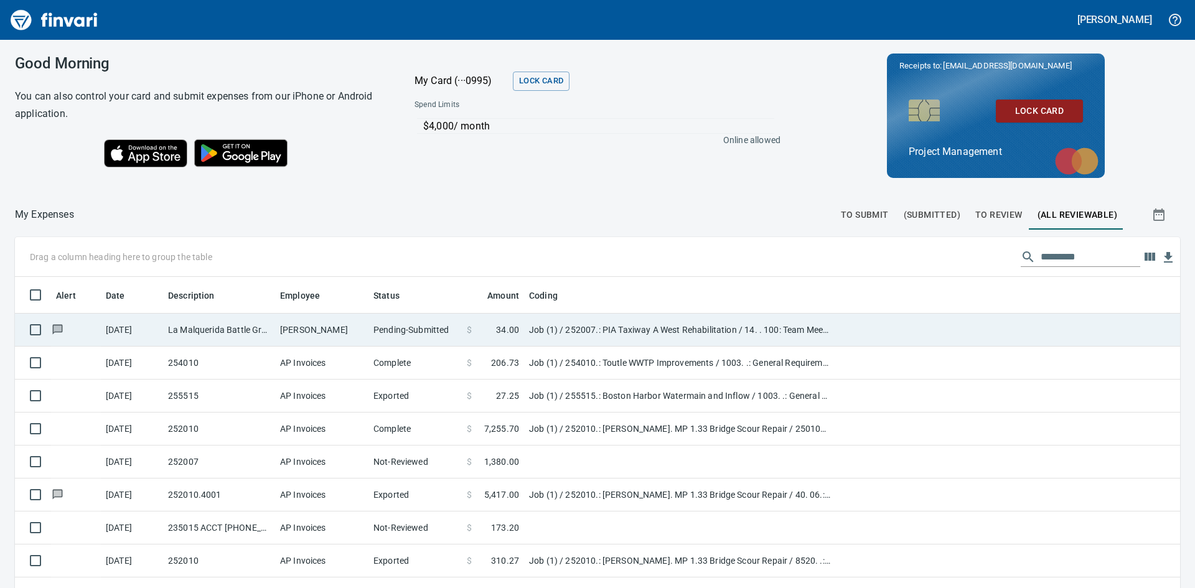
scroll to position [442, 1137]
click at [212, 335] on td "La Malquerida Battle Ground WA" at bounding box center [219, 330] width 112 height 33
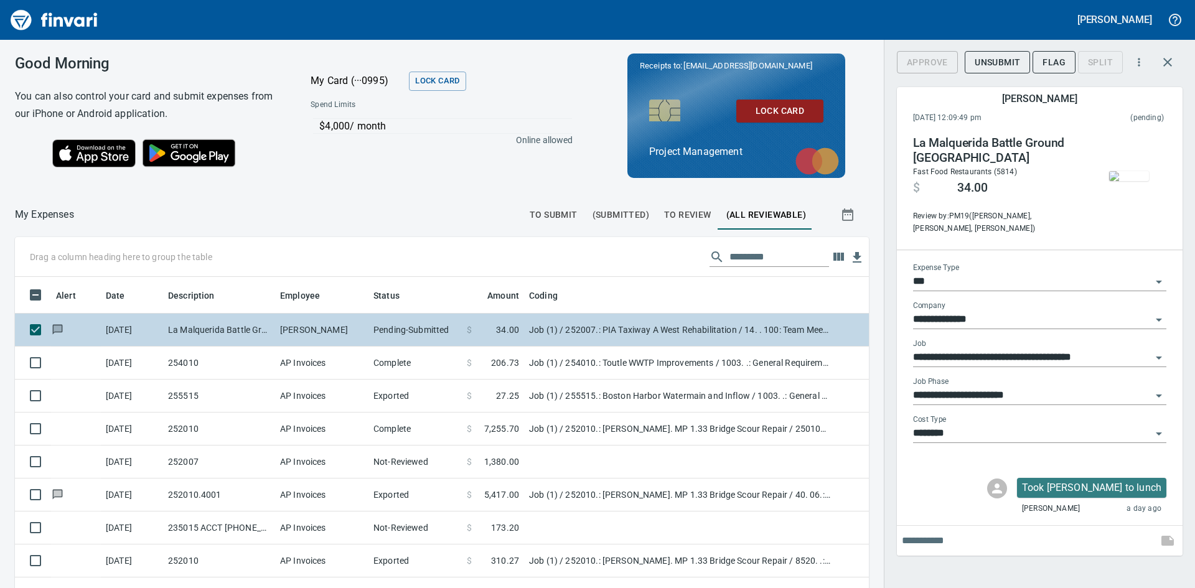
scroll to position [442, 826]
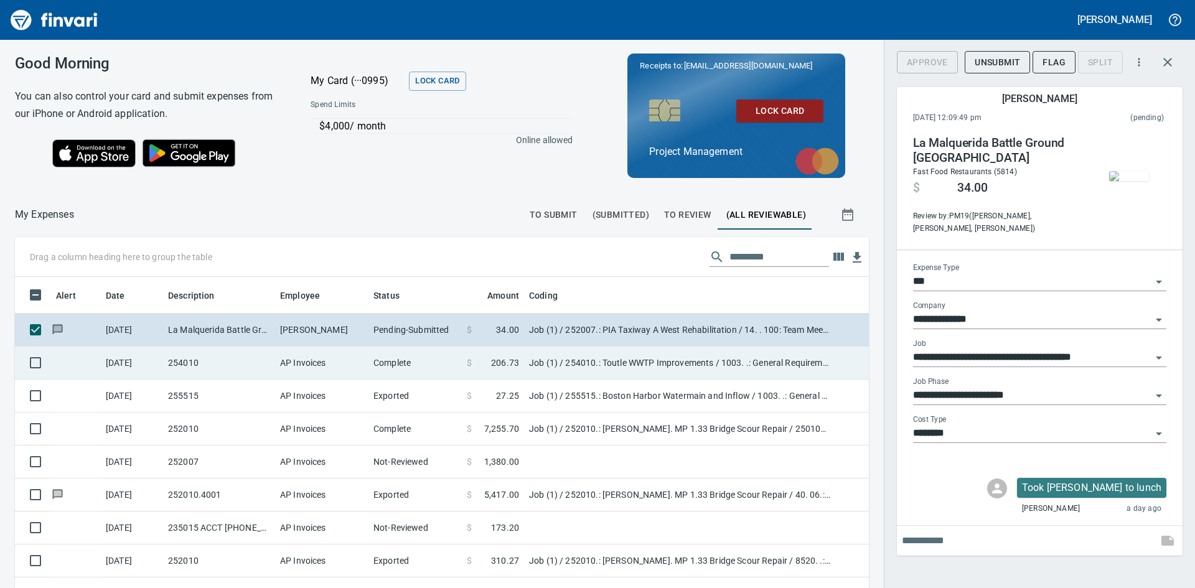
click at [207, 362] on td "254010" at bounding box center [219, 363] width 112 height 33
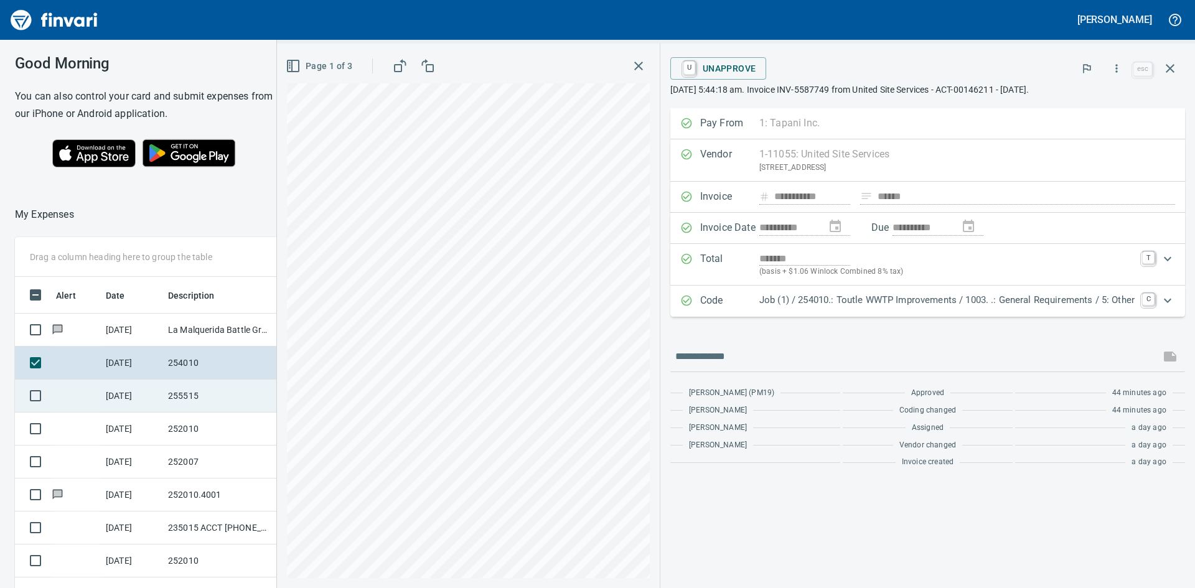
click at [205, 393] on td "255515" at bounding box center [219, 396] width 112 height 33
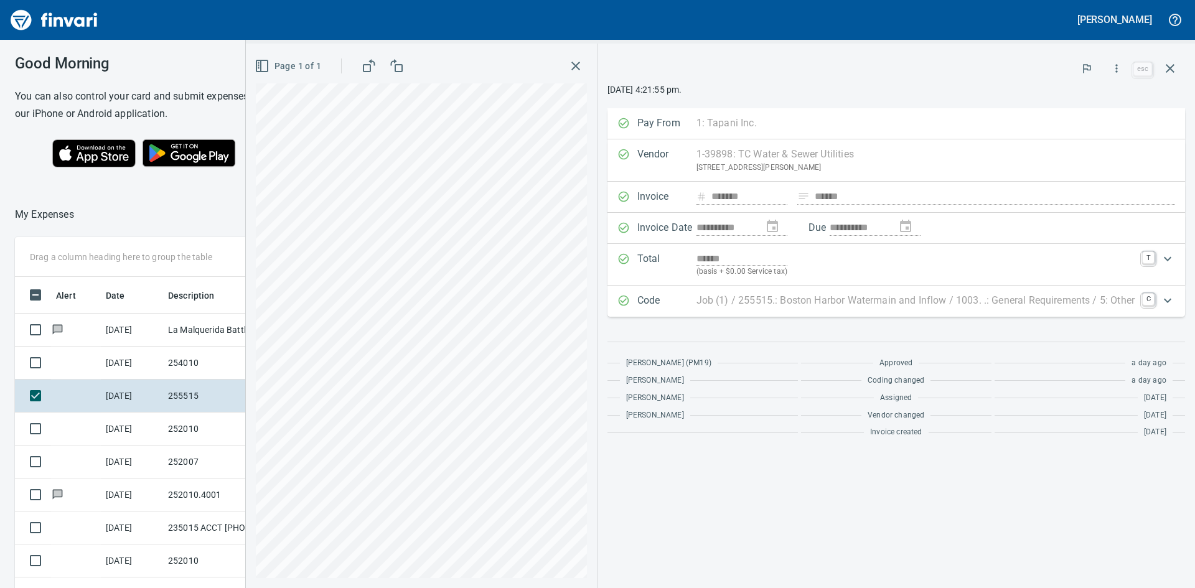
click at [572, 62] on icon "button" at bounding box center [575, 66] width 15 height 15
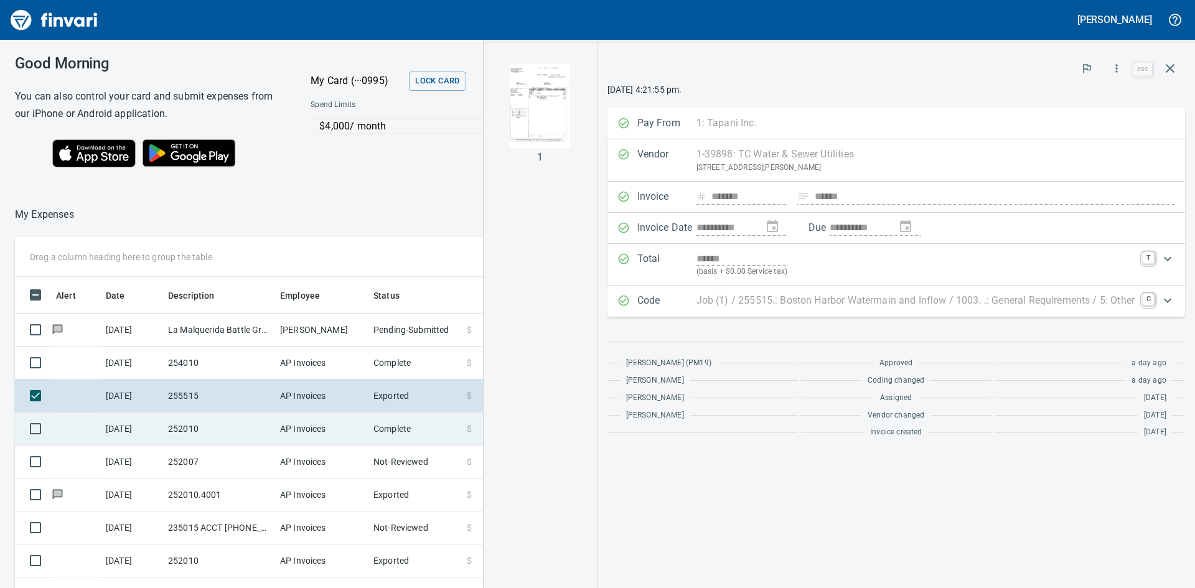
click at [223, 434] on td "252010" at bounding box center [219, 429] width 112 height 33
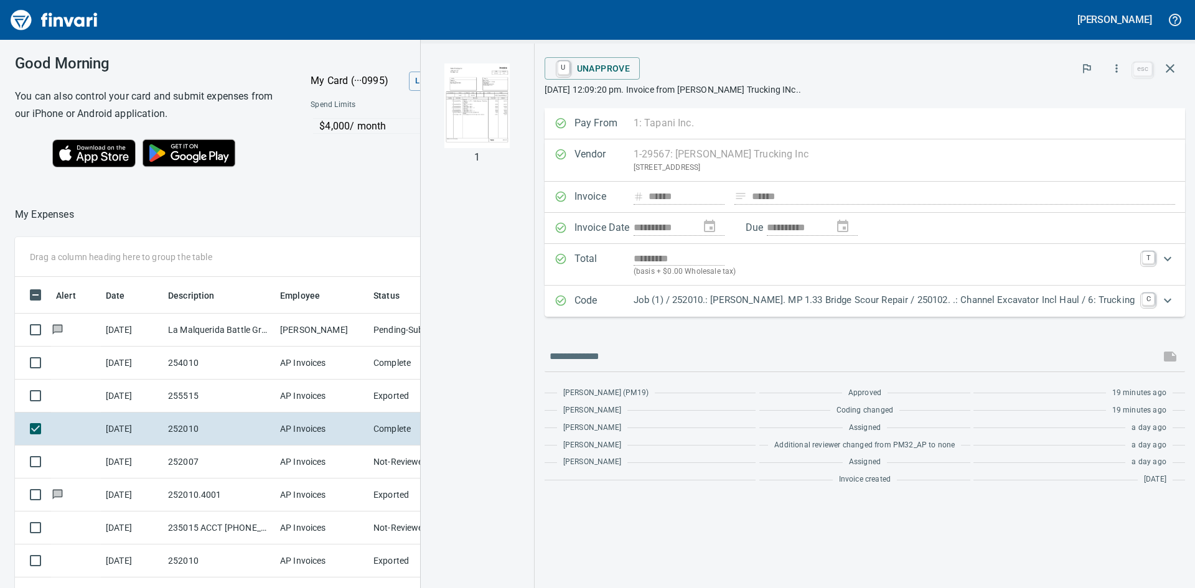
click at [484, 105] on img "button" at bounding box center [477, 105] width 85 height 85
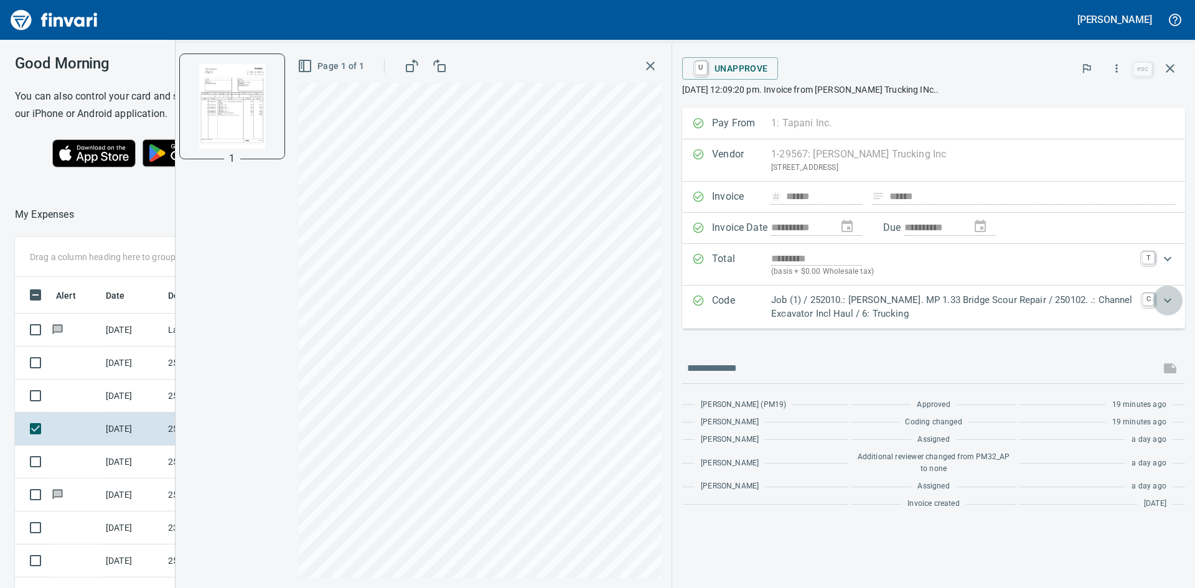
click at [1170, 302] on icon "Expand" at bounding box center [1167, 300] width 15 height 15
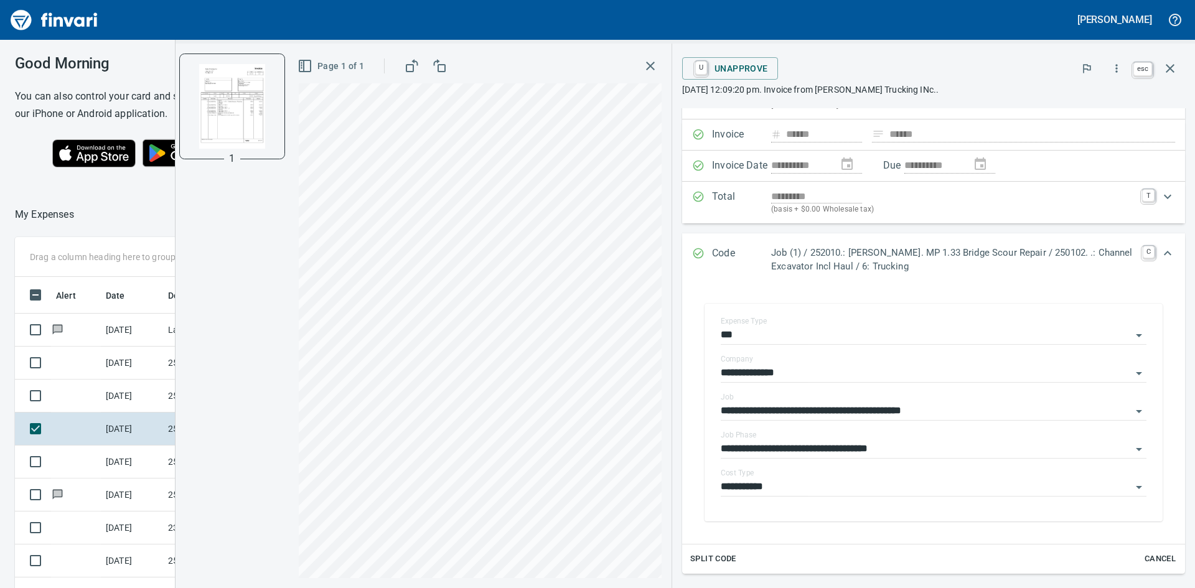
scroll to position [442, 826]
click at [1173, 61] on icon "button" at bounding box center [1170, 68] width 15 height 15
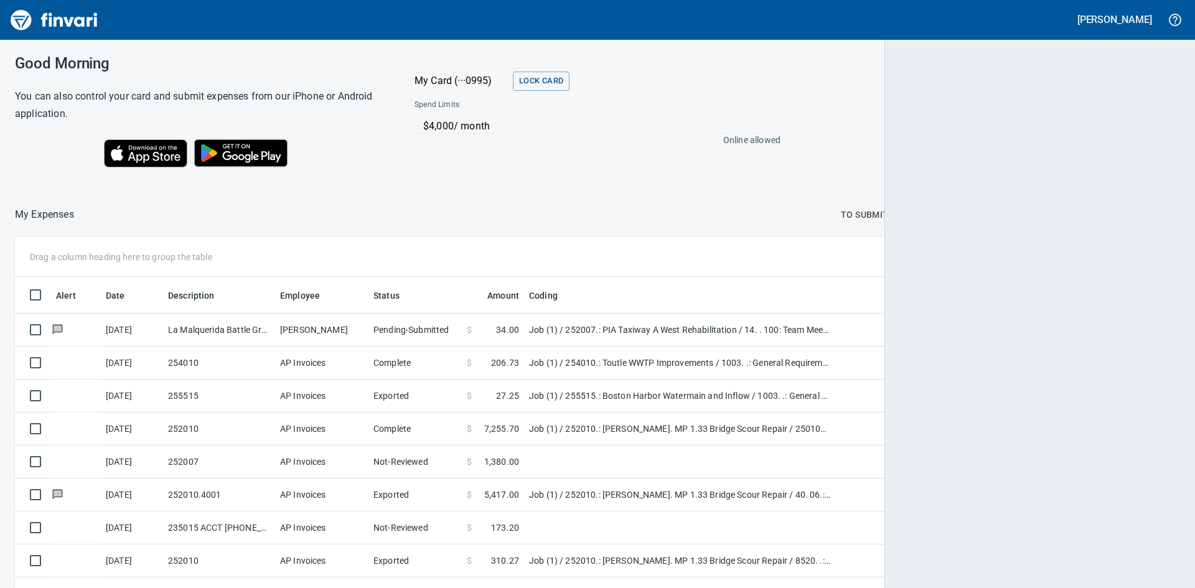
scroll to position [442, 1135]
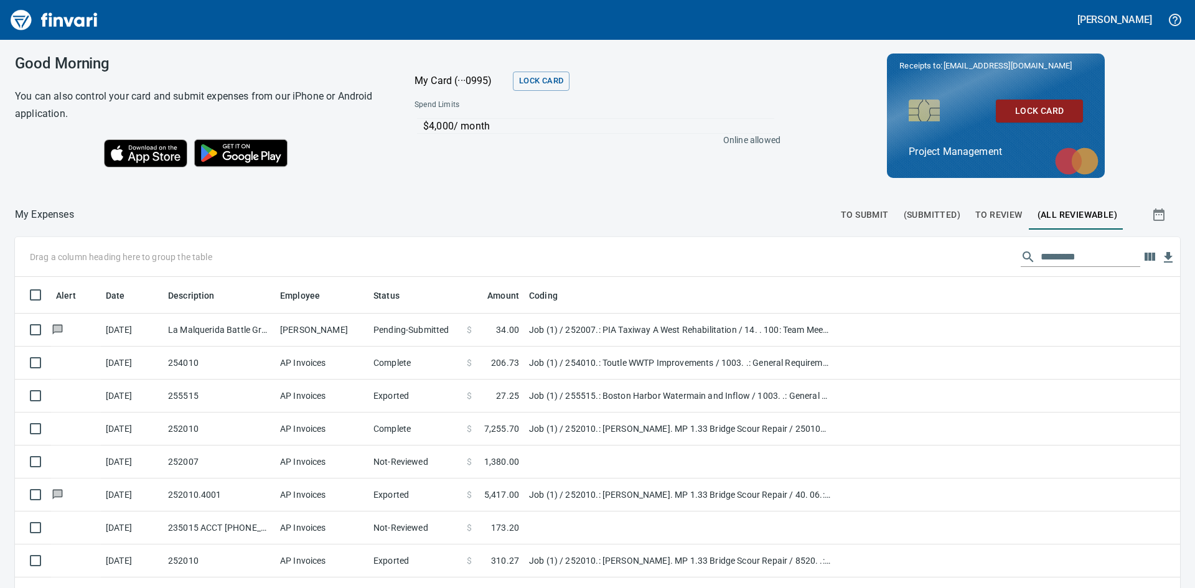
click at [1005, 213] on span "To Review" at bounding box center [998, 215] width 47 height 16
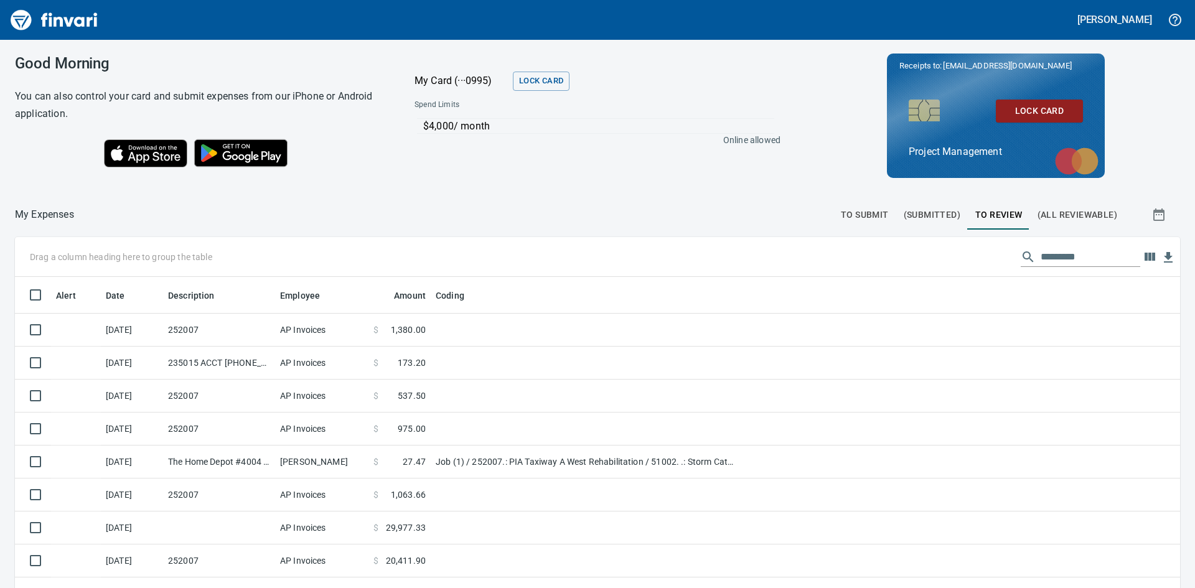
scroll to position [442, 1146]
